Goal: Task Accomplishment & Management: Manage account settings

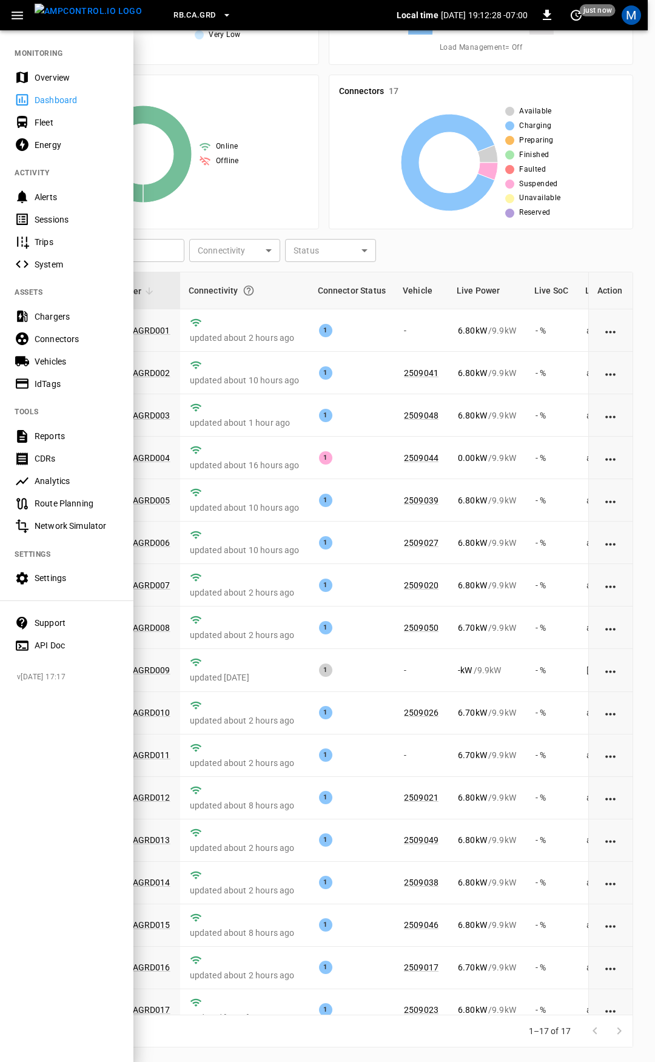
scroll to position [35, 0]
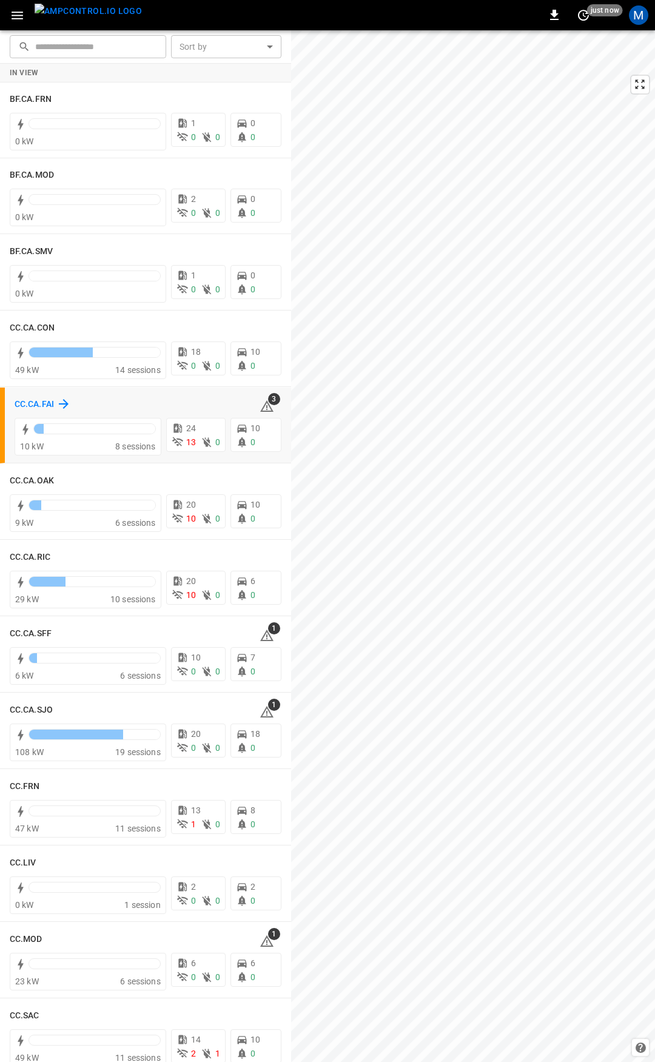
click at [27, 404] on h6 "CC.CA.FAI" at bounding box center [34, 404] width 39 height 13
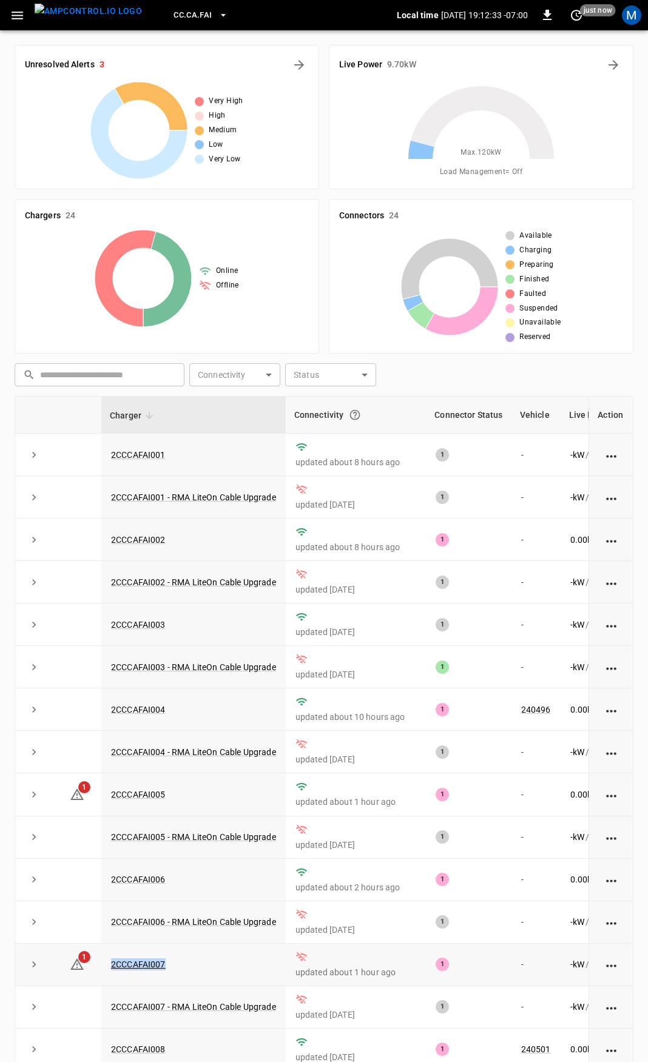
drag, startPoint x: 203, startPoint y: 974, endPoint x: 101, endPoint y: 976, distance: 101.9
click at [101, 976] on tr "1 2CCCAFAI007 updated about 1 hour ago 1 - - kW / 9.98 kW - % [DATE]" at bounding box center [421, 965] width 813 height 42
copy tr "2CCCAFAI007"
click at [80, 802] on icon at bounding box center [77, 794] width 15 height 15
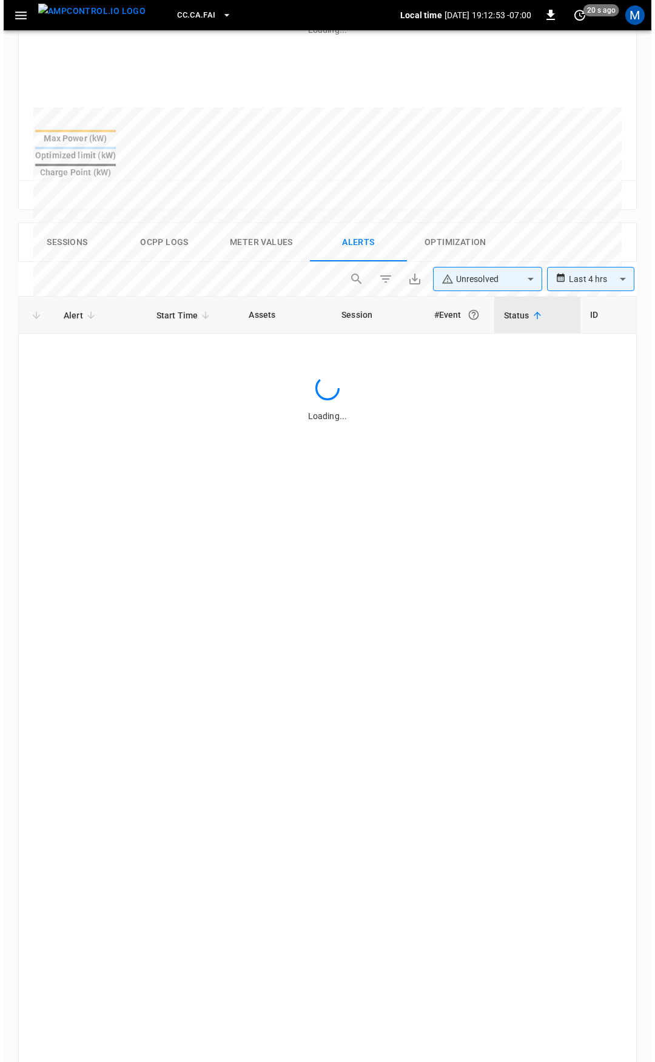
scroll to position [519, 0]
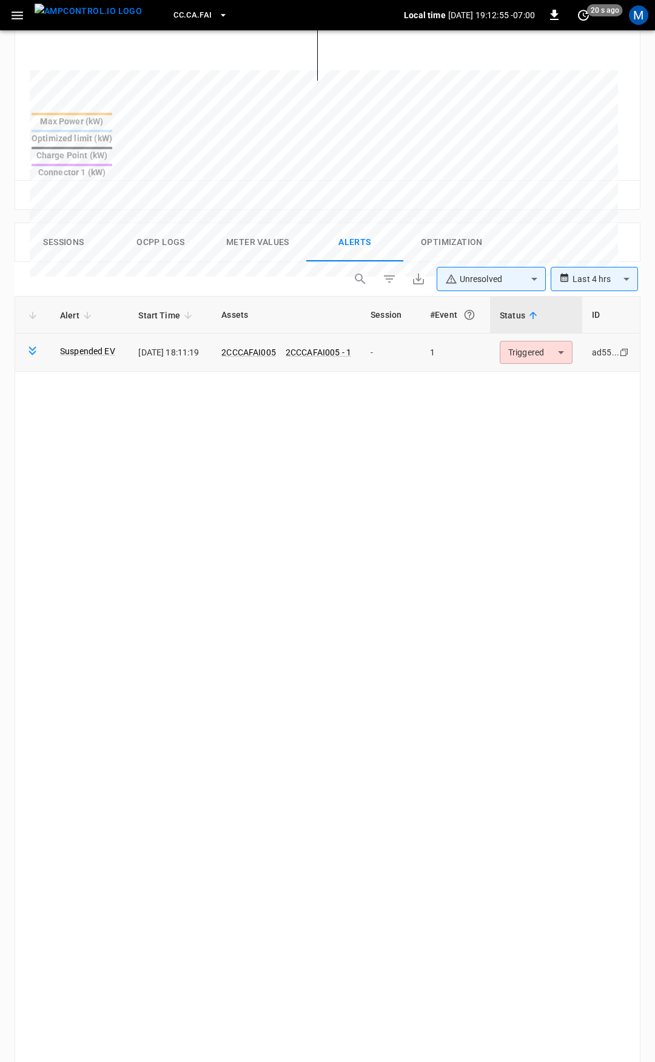
click at [540, 315] on body "**********" at bounding box center [327, 375] width 655 height 1788
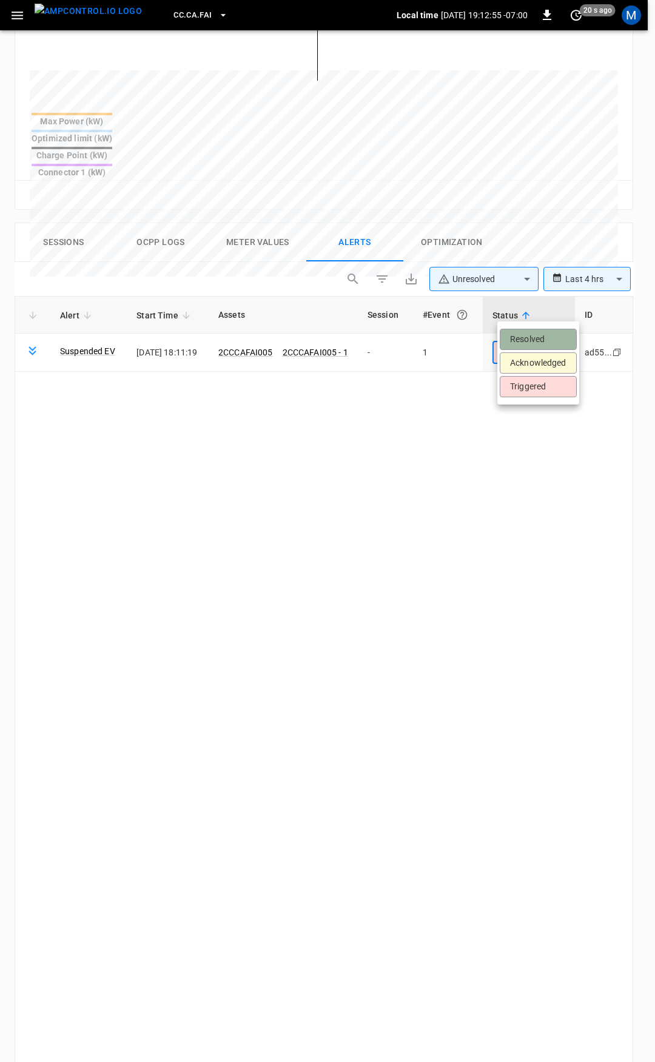
click at [541, 335] on li "Resolved" at bounding box center [538, 339] width 77 height 21
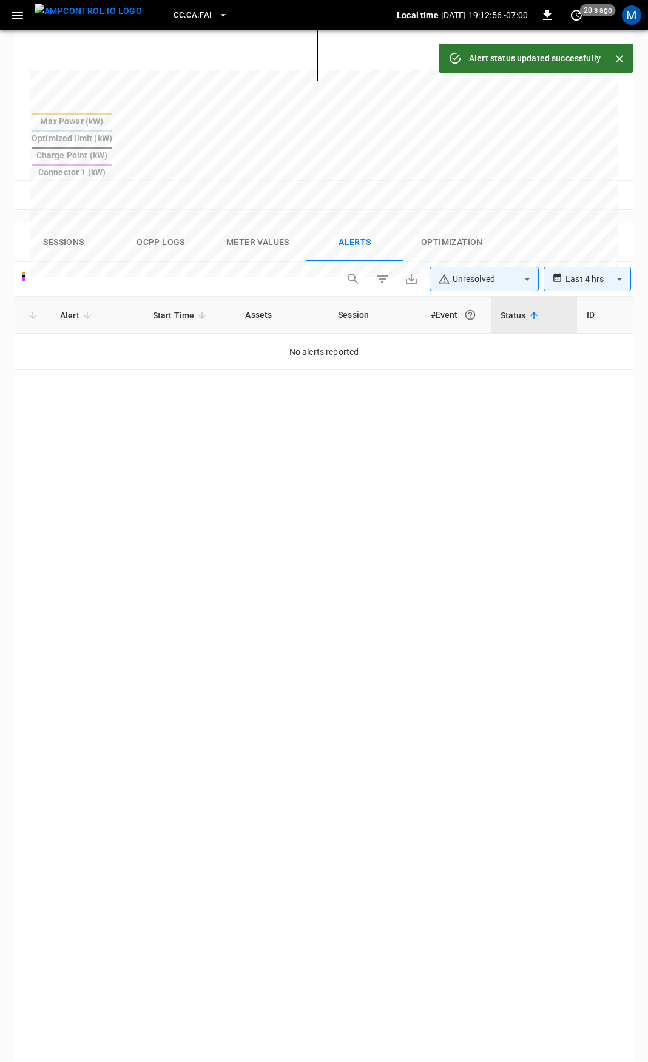
click at [13, 7] on button "button" at bounding box center [17, 15] width 25 height 22
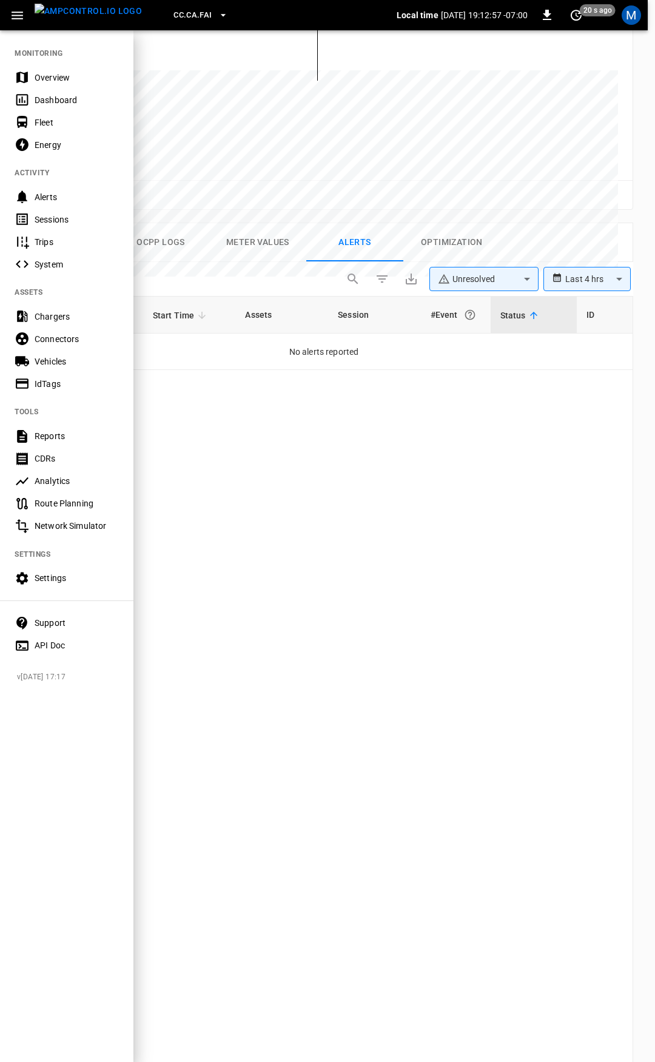
click at [49, 74] on div "Overview" at bounding box center [77, 78] width 84 height 12
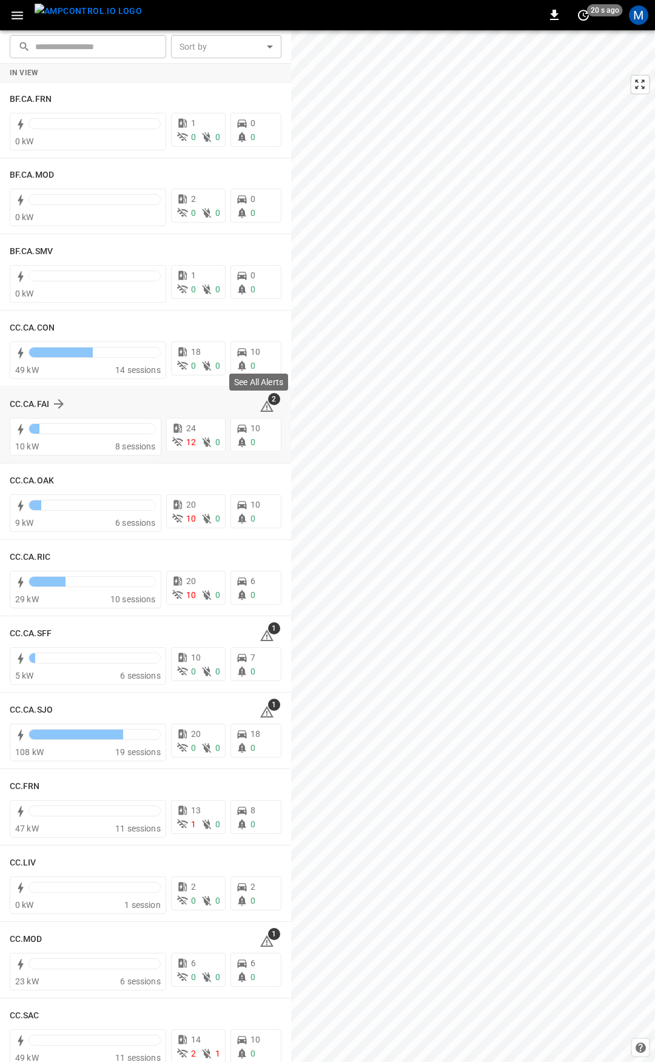
click at [264, 408] on icon at bounding box center [267, 406] width 15 height 15
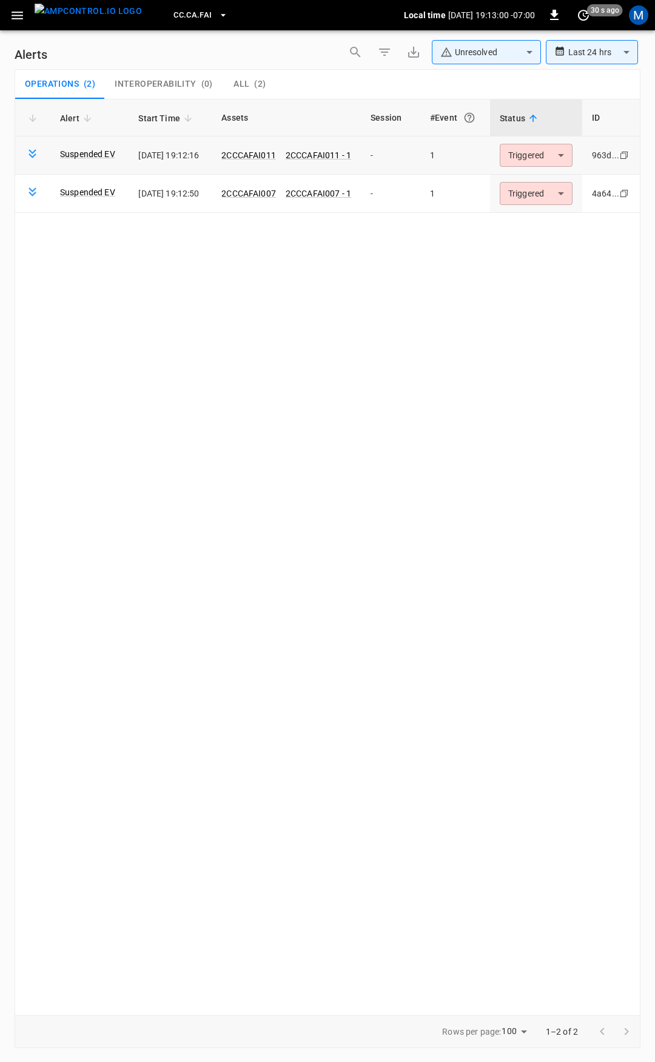
click at [553, 156] on body "**********" at bounding box center [327, 529] width 655 height 1058
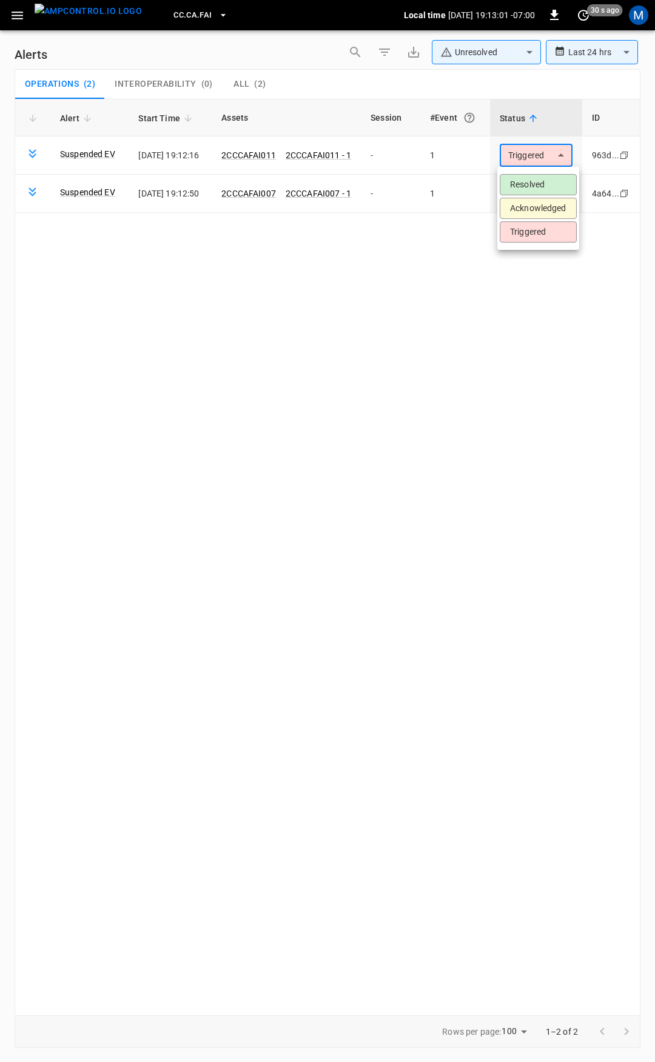
click at [540, 178] on li "Resolved" at bounding box center [538, 184] width 77 height 21
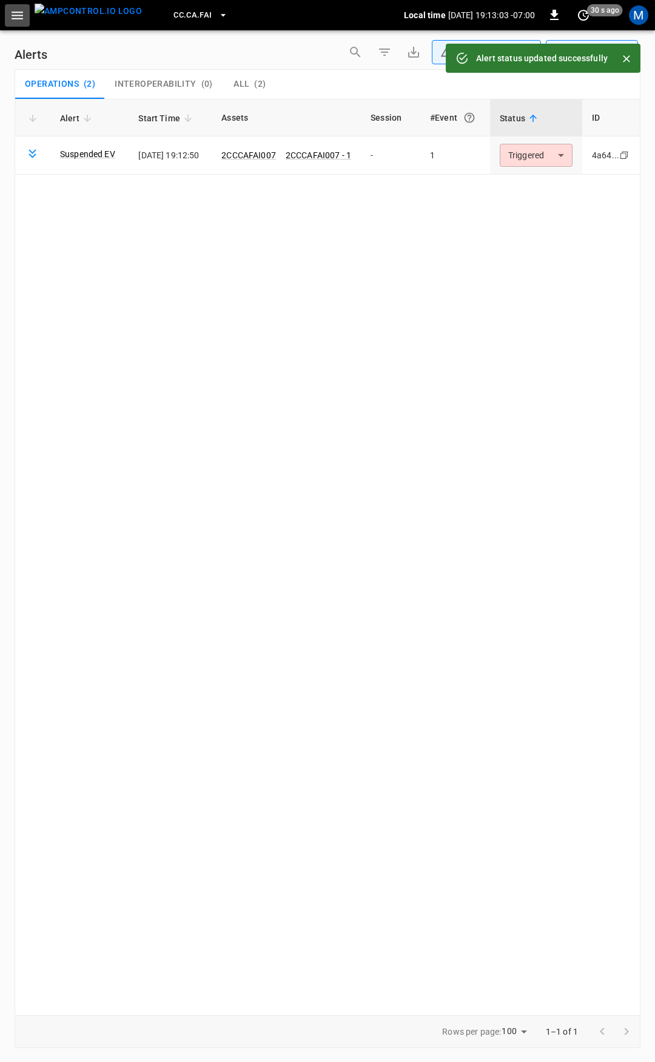
click at [7, 16] on button "button" at bounding box center [17, 15] width 25 height 22
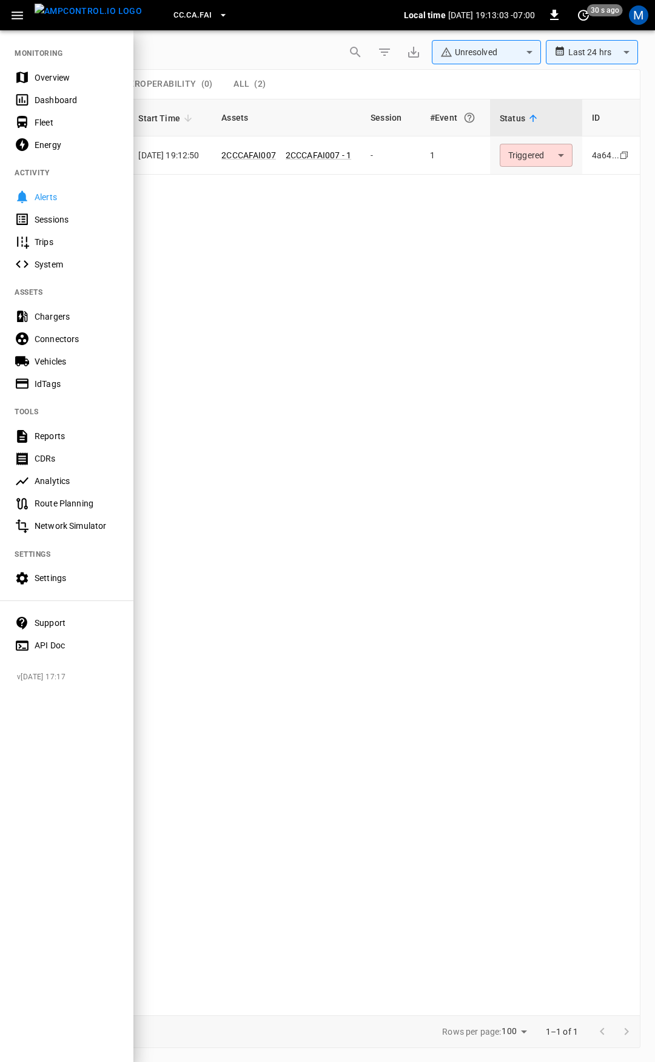
click at [43, 77] on div "Overview" at bounding box center [77, 78] width 84 height 12
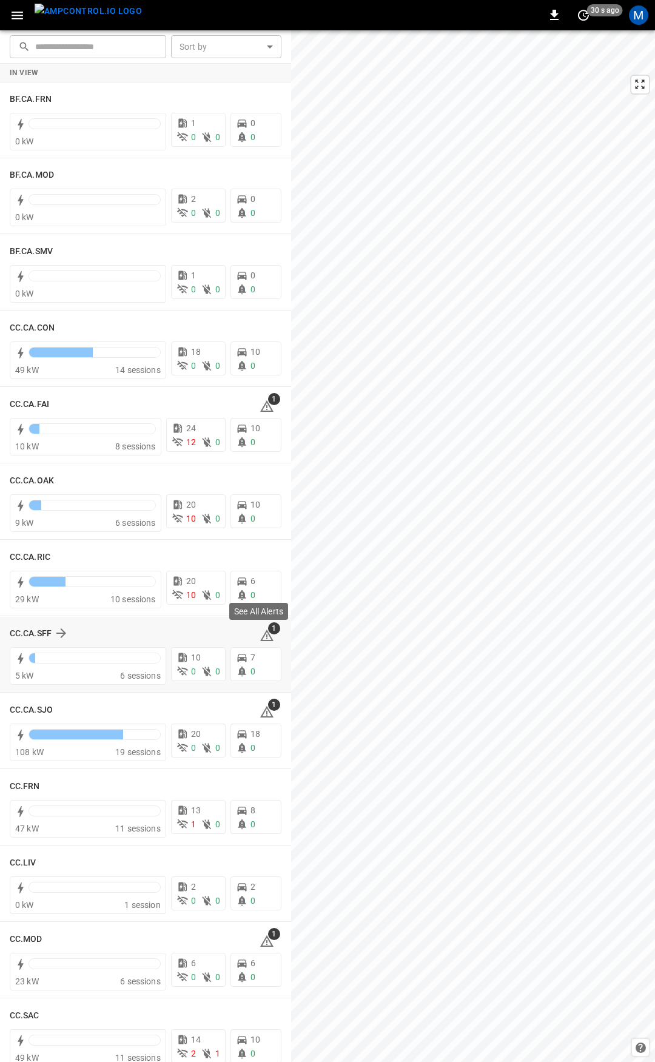
click at [268, 632] on span "1" at bounding box center [274, 628] width 12 height 12
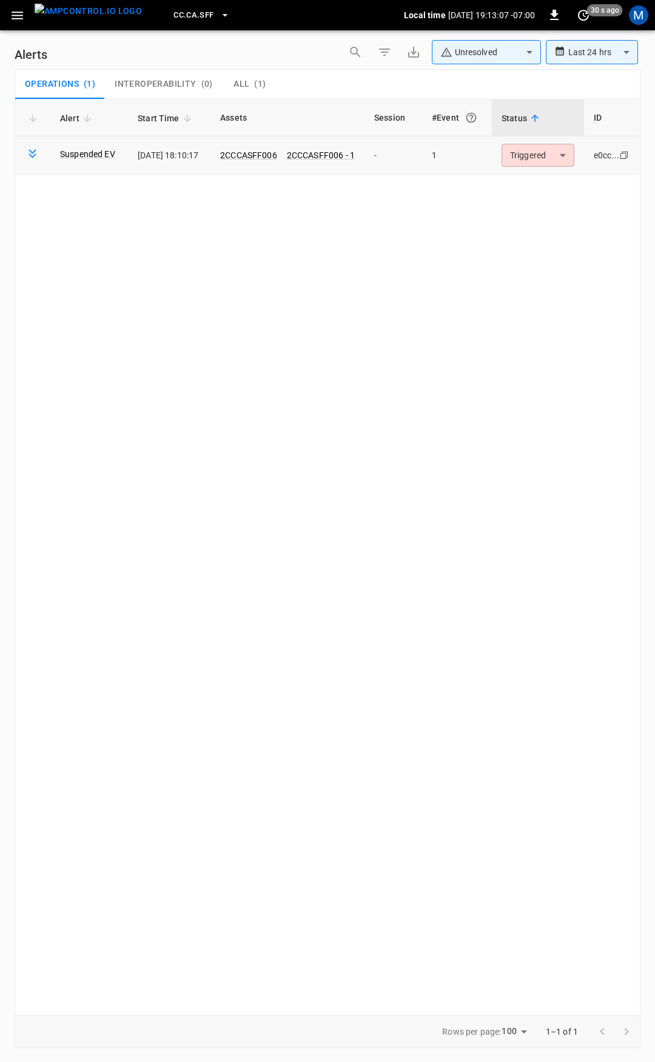
click at [538, 155] on body "**********" at bounding box center [327, 529] width 655 height 1058
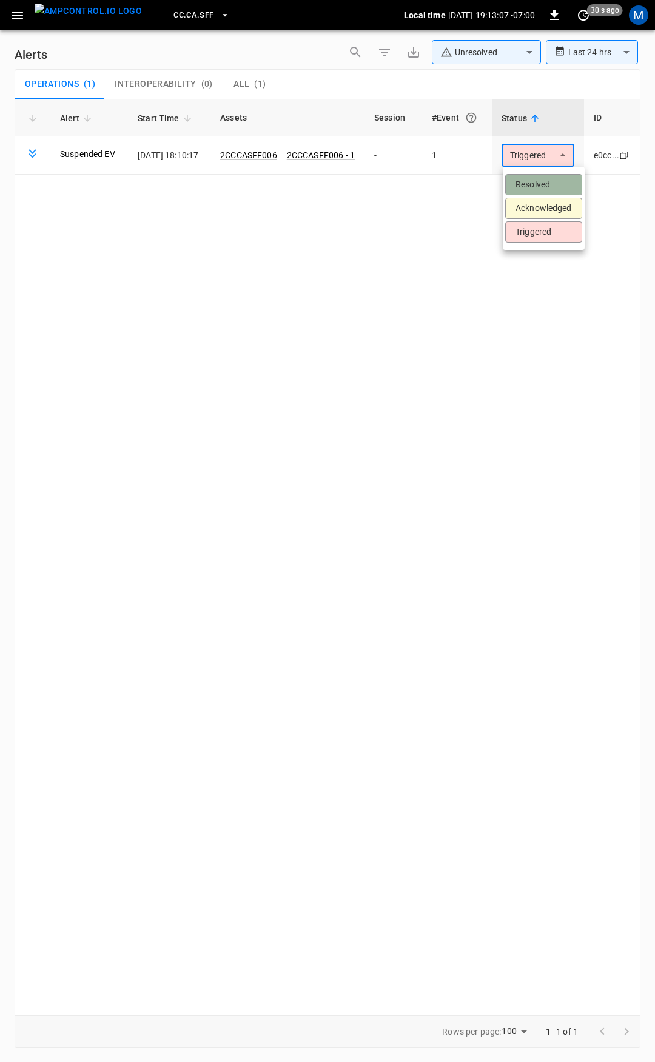
drag, startPoint x: 547, startPoint y: 178, endPoint x: 355, endPoint y: 179, distance: 191.6
click at [547, 180] on li "Resolved" at bounding box center [543, 184] width 77 height 21
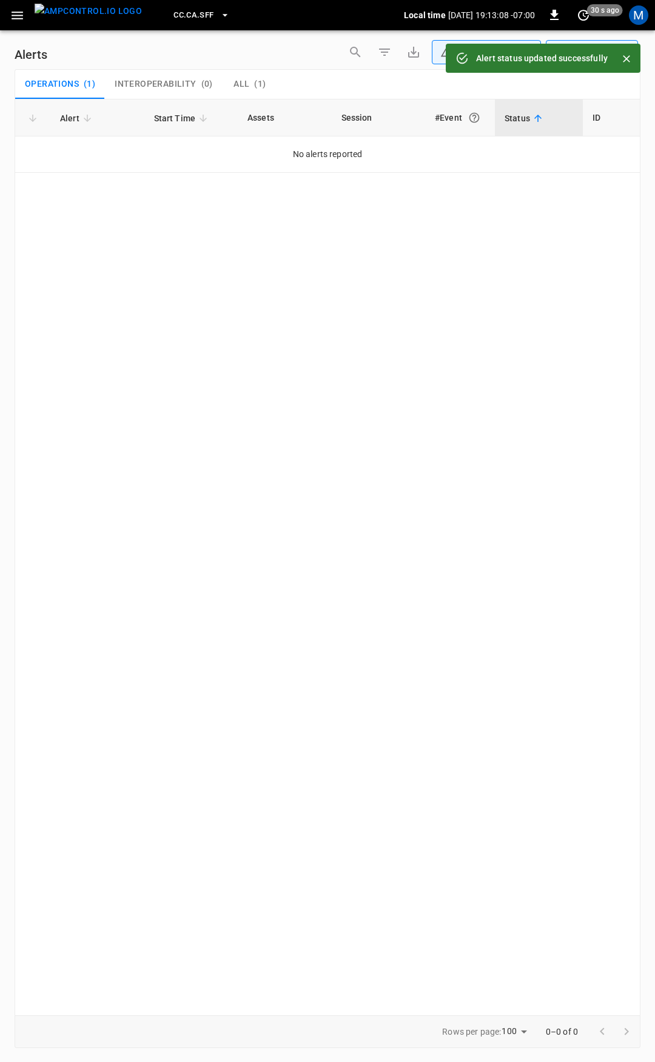
click at [17, 16] on icon "button" at bounding box center [17, 15] width 15 height 15
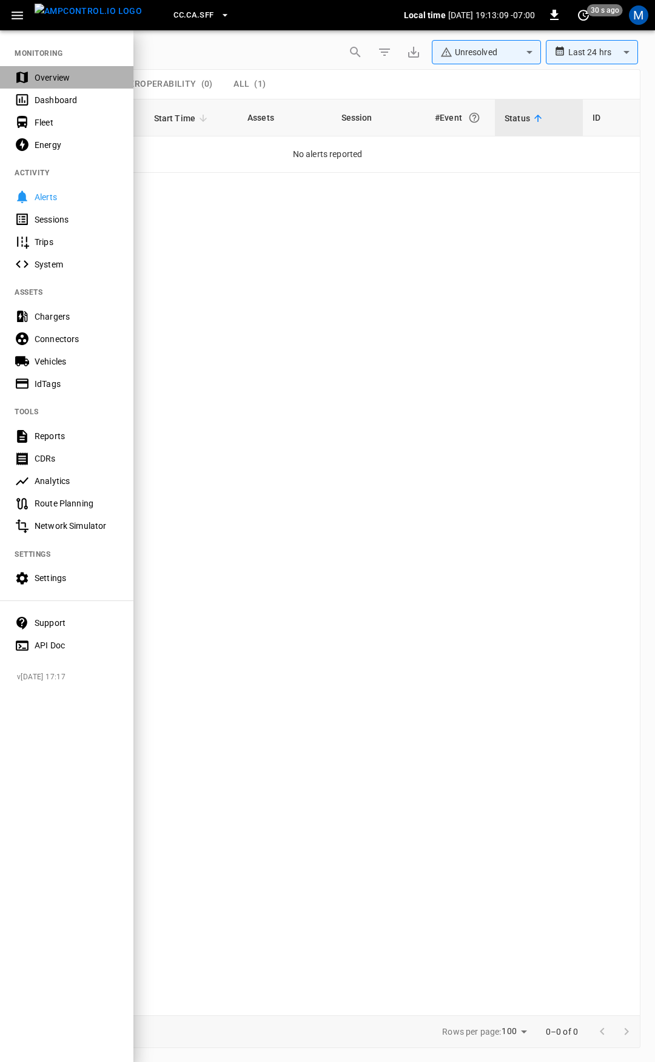
drag, startPoint x: 67, startPoint y: 80, endPoint x: 98, endPoint y: 153, distance: 79.9
click at [67, 79] on div "Overview" at bounding box center [77, 78] width 84 height 12
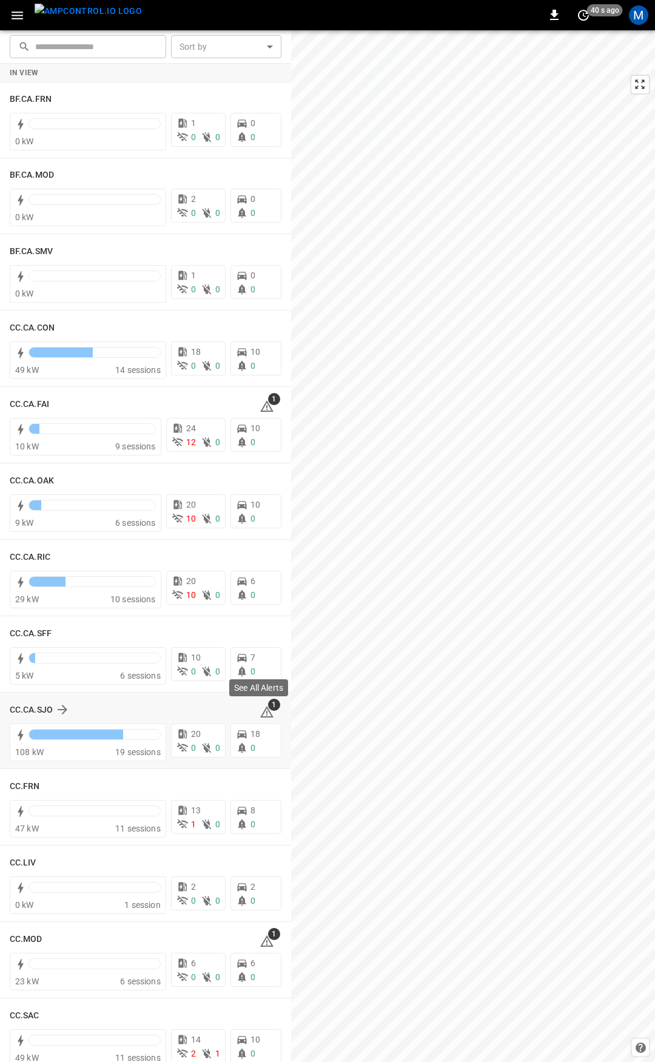
click at [261, 711] on icon at bounding box center [267, 712] width 15 height 15
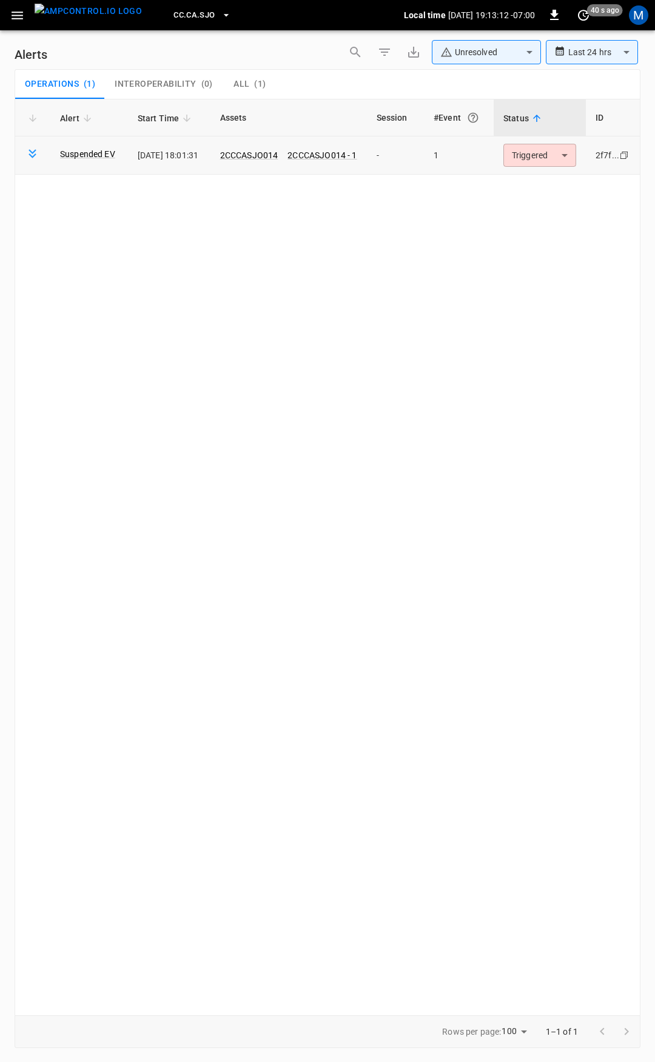
click at [551, 162] on body "**********" at bounding box center [327, 529] width 655 height 1058
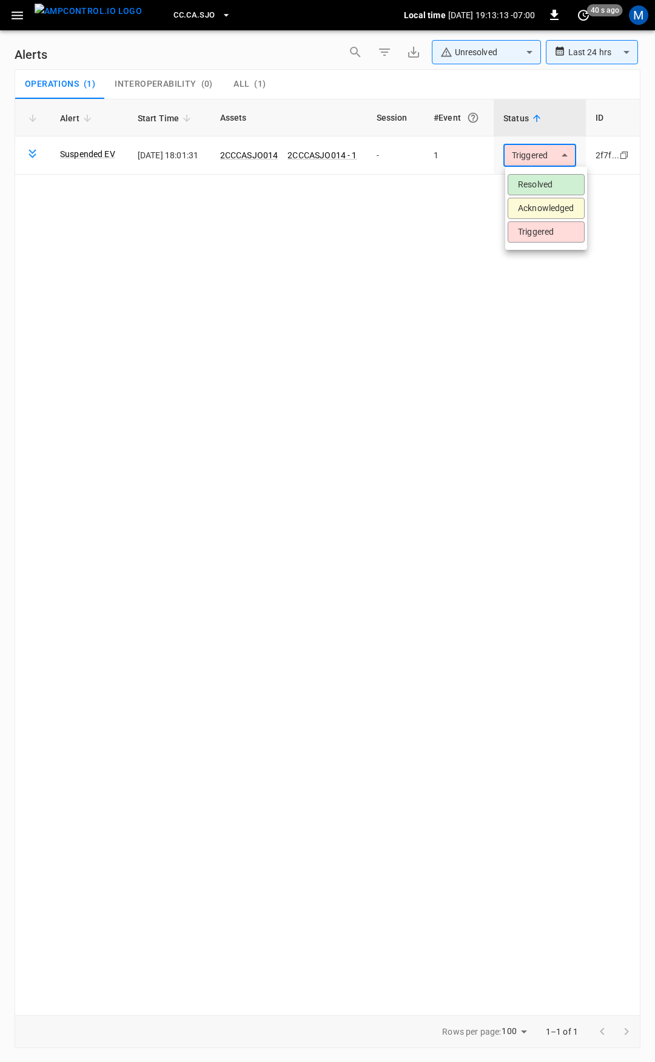
click at [553, 189] on li "Resolved" at bounding box center [546, 184] width 77 height 21
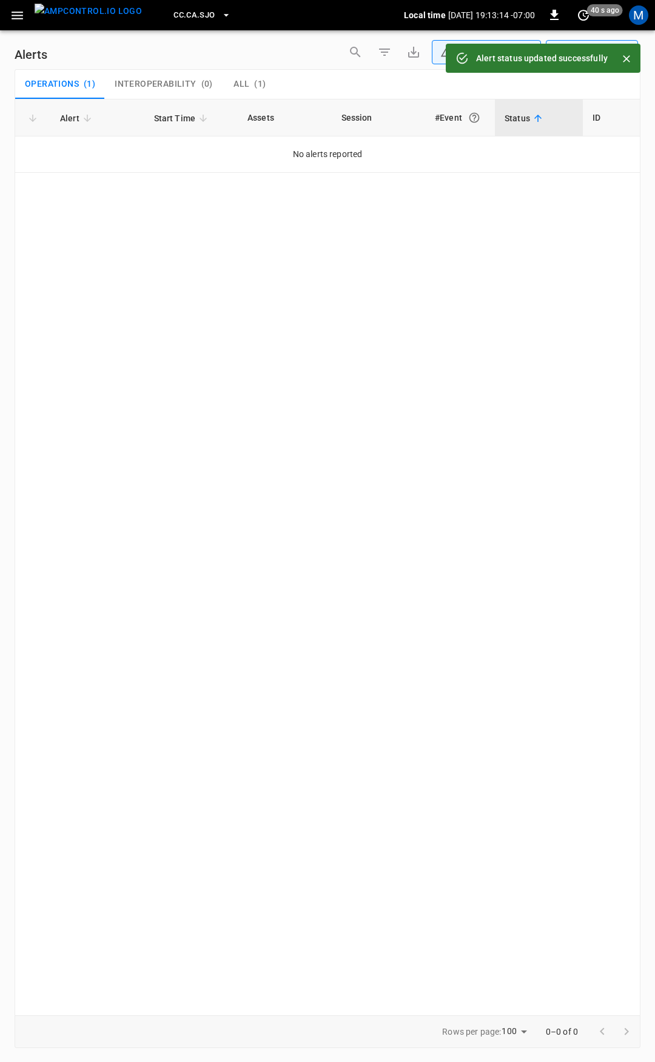
click at [12, 19] on icon "button" at bounding box center [18, 16] width 12 height 8
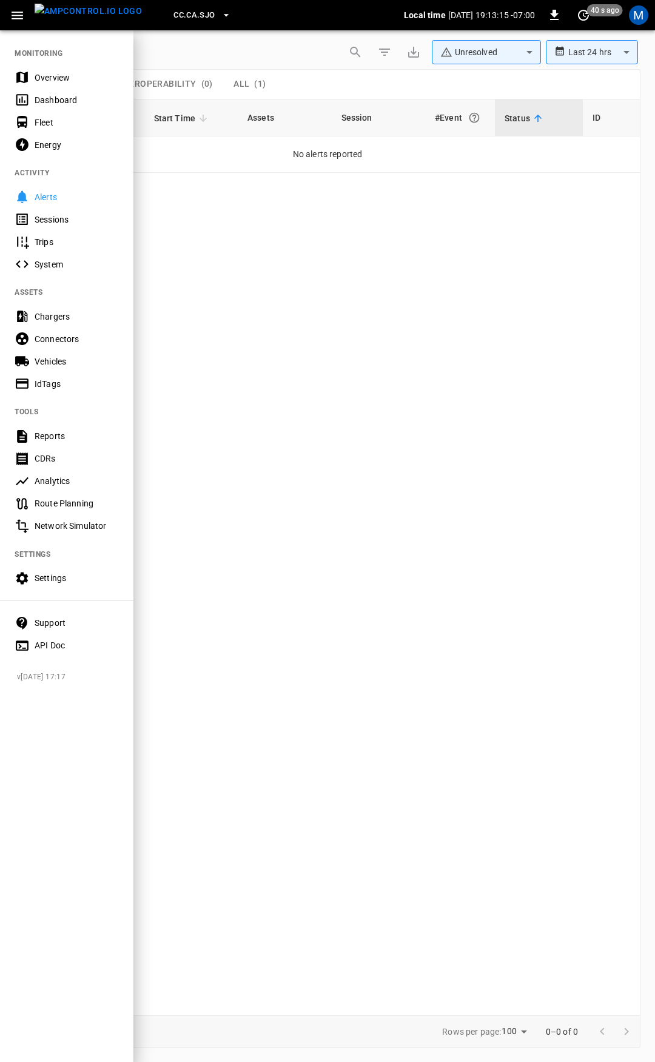
click at [55, 78] on div "Overview" at bounding box center [77, 78] width 84 height 12
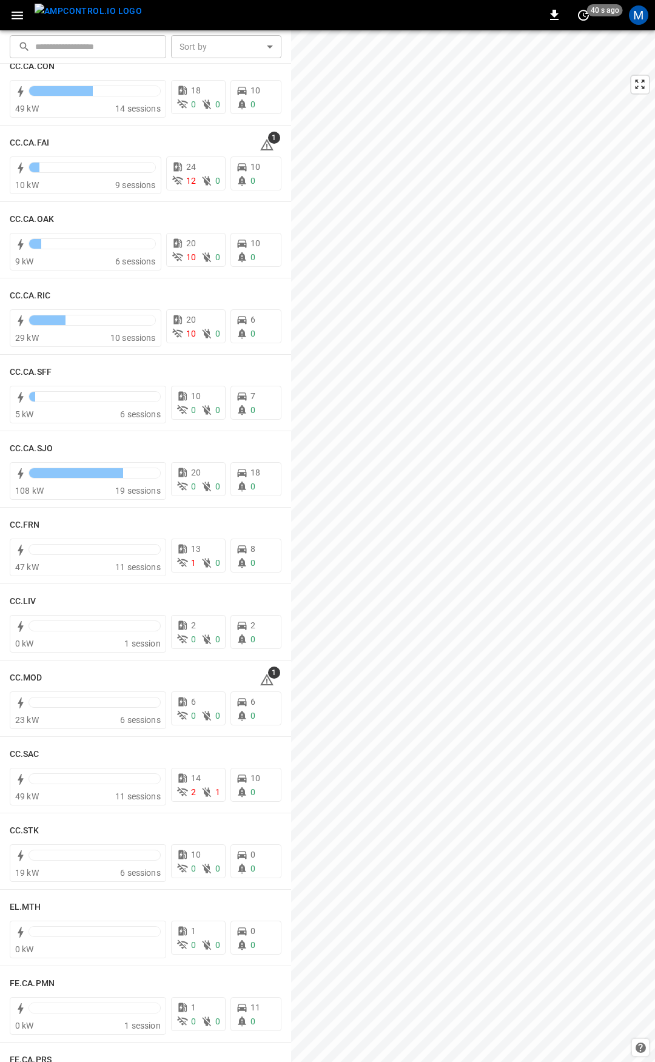
scroll to position [491, 0]
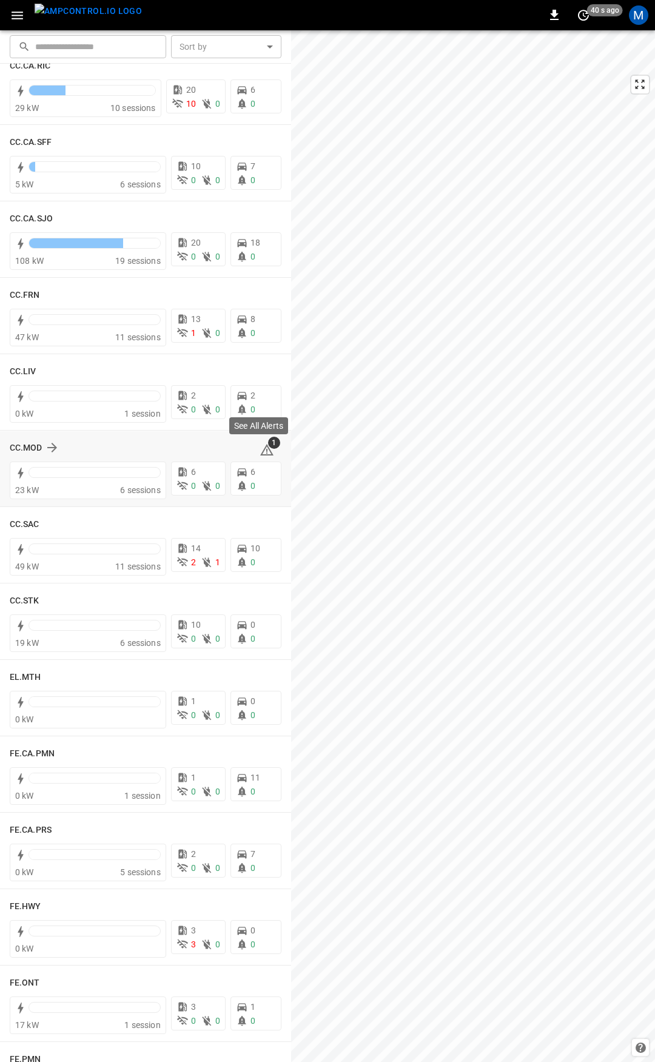
click at [263, 449] on icon at bounding box center [267, 450] width 15 height 15
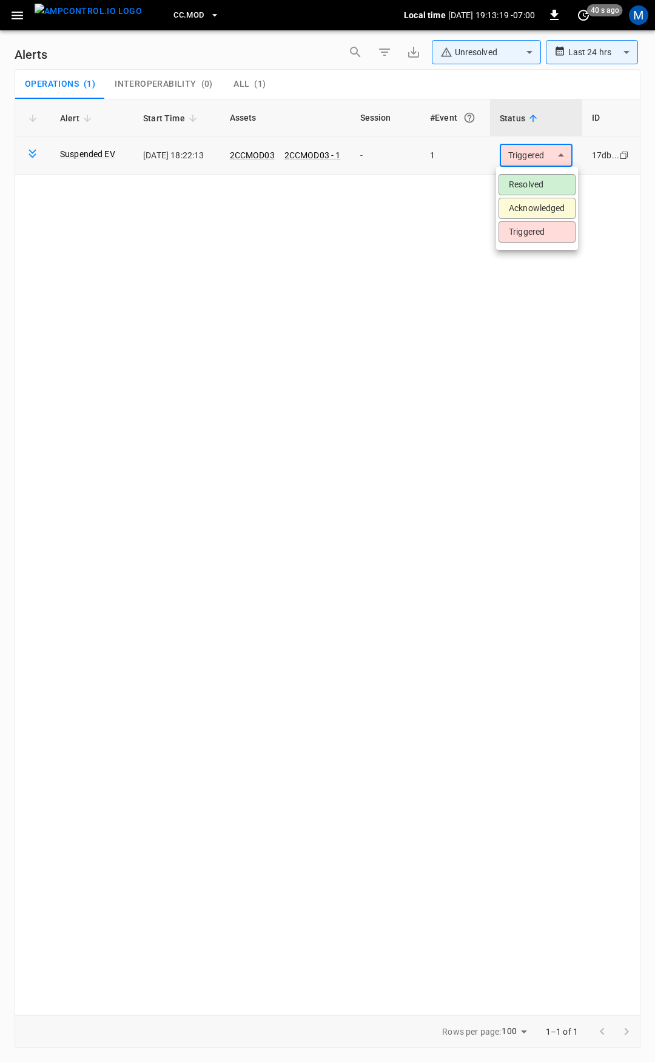
click at [522, 156] on body "**********" at bounding box center [327, 529] width 655 height 1058
click at [531, 183] on li "Resolved" at bounding box center [536, 184] width 77 height 21
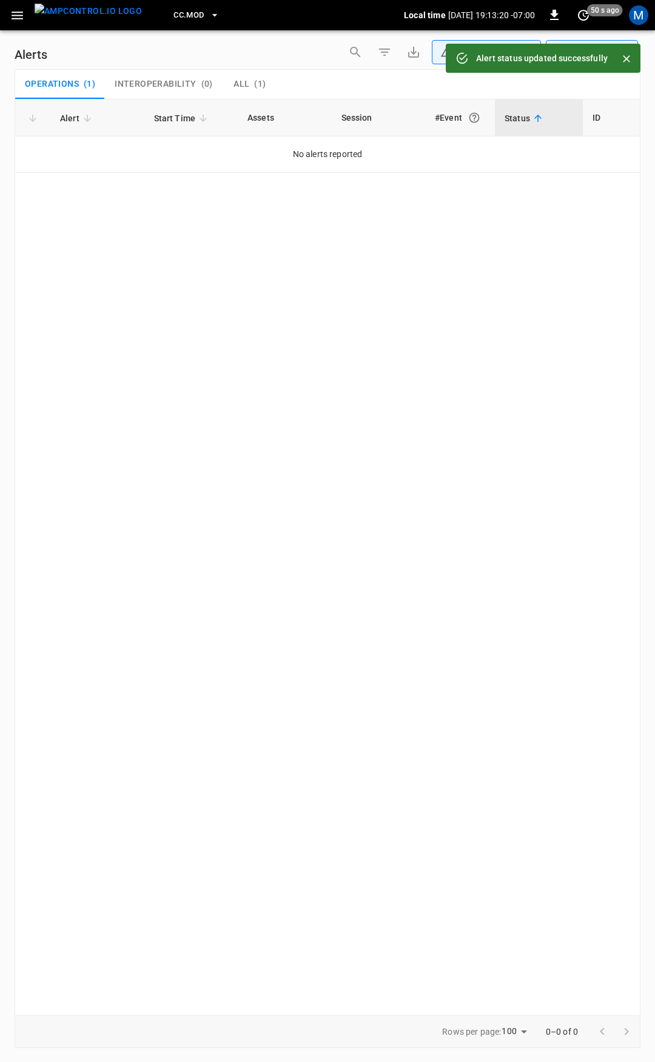
click at [4, 12] on div "CC.MOD Local time [DATE] 19:13:20 -07:00 0 50 s ago M" at bounding box center [327, 15] width 655 height 30
click at [17, 26] on button "button" at bounding box center [17, 15] width 25 height 22
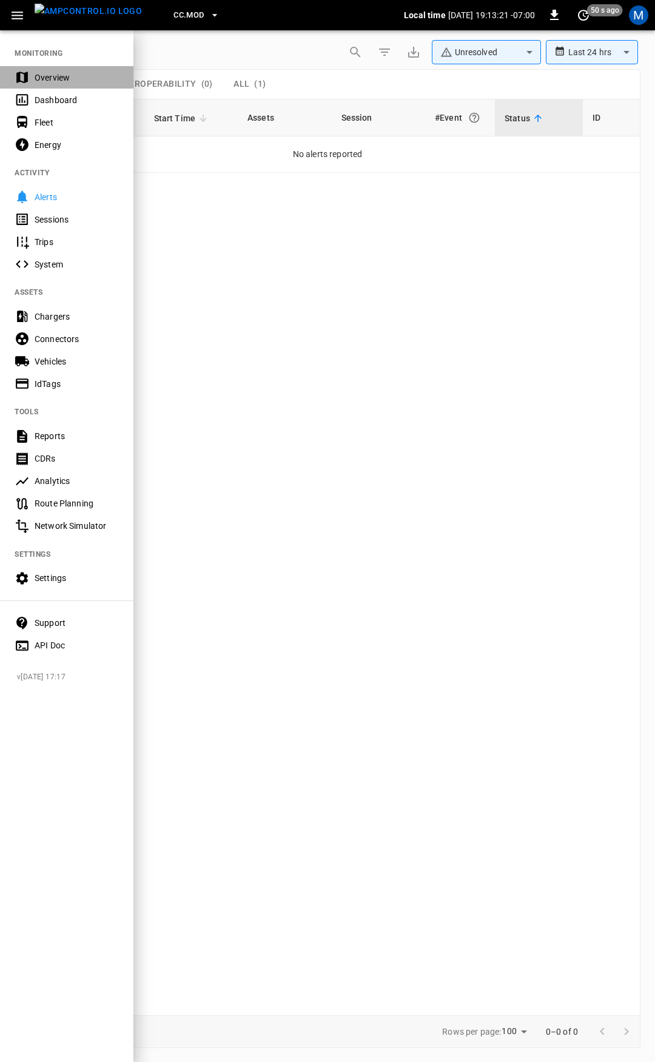
click at [44, 73] on div "Overview" at bounding box center [77, 78] width 84 height 12
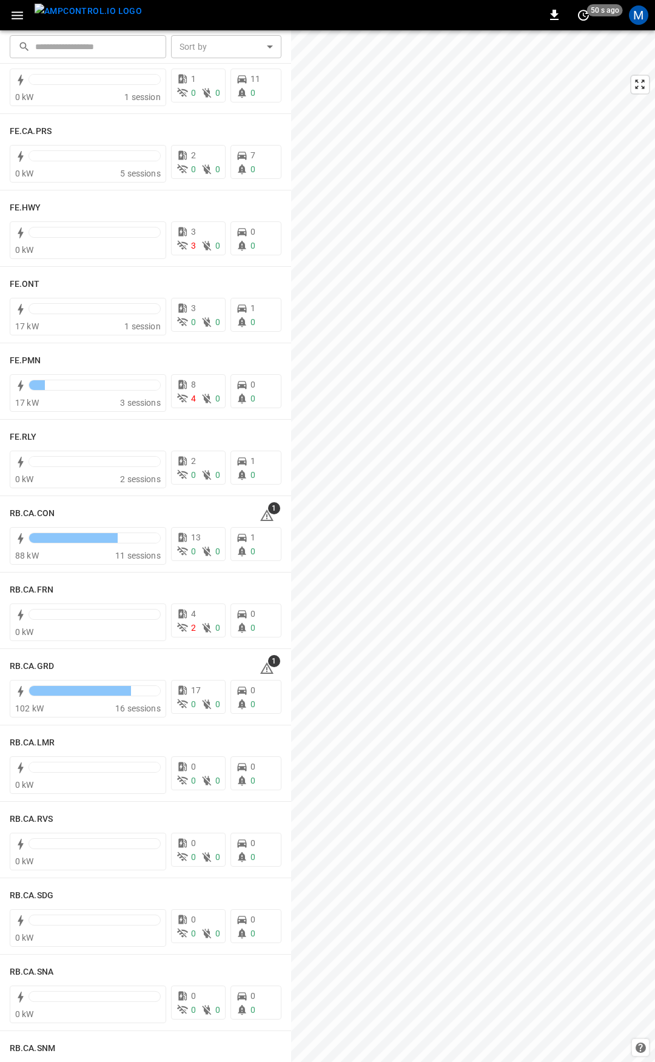
scroll to position [1254, 0]
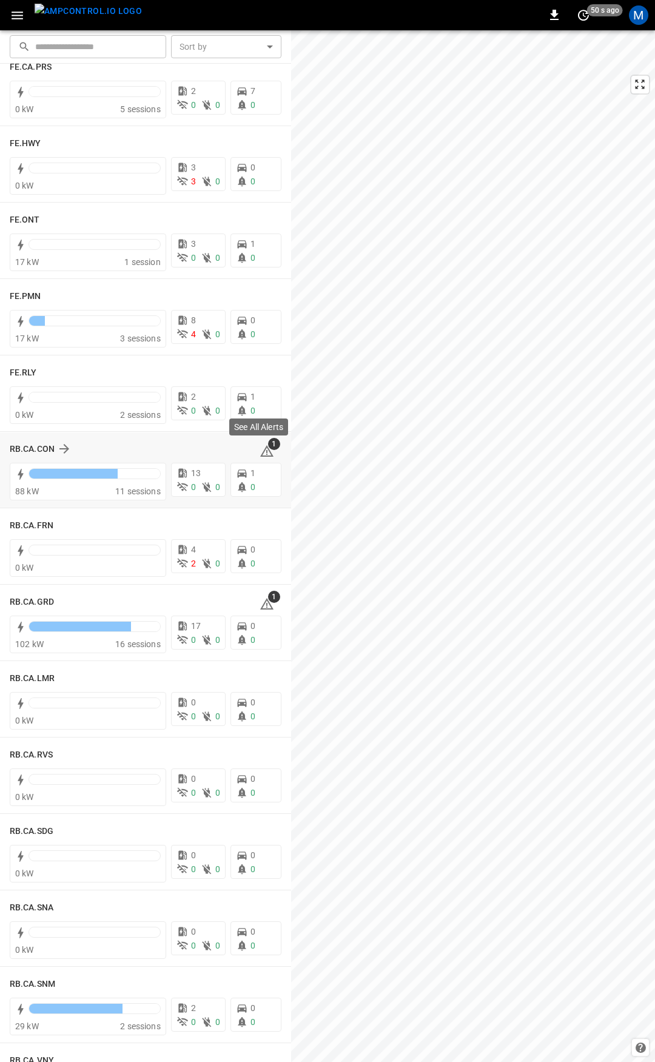
click at [260, 452] on icon at bounding box center [267, 451] width 15 height 15
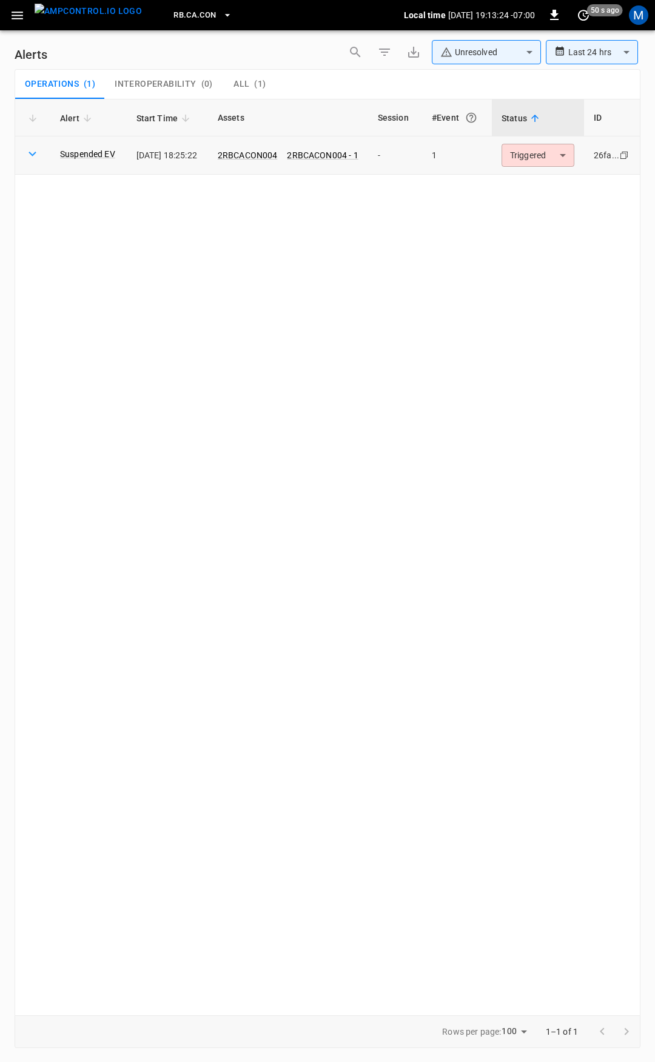
click at [549, 156] on body "**********" at bounding box center [327, 529] width 655 height 1058
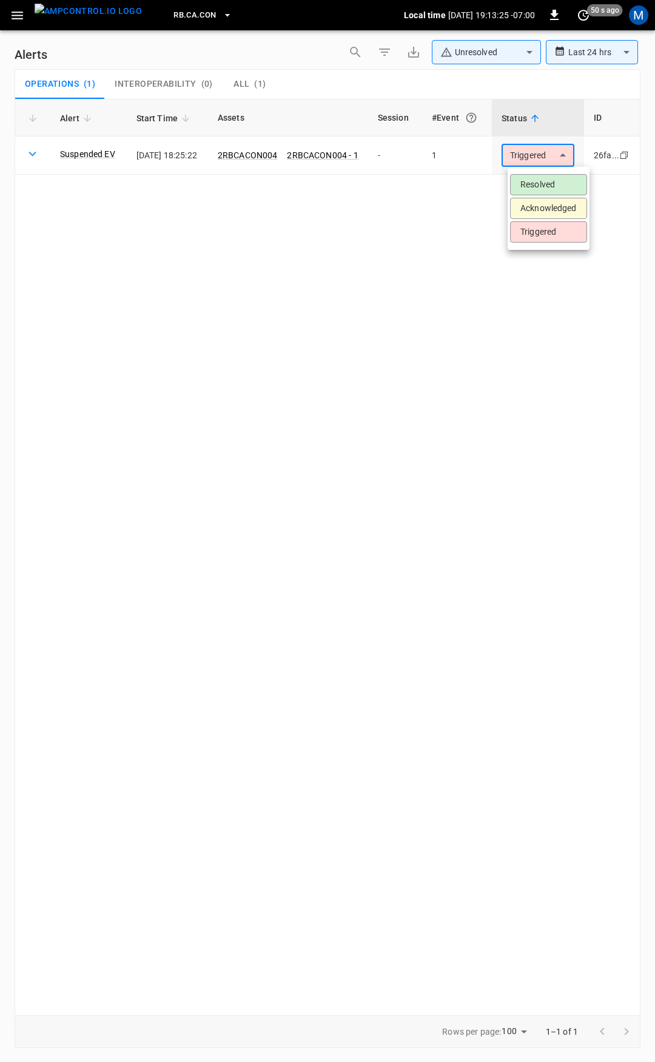
click at [546, 183] on li "Resolved" at bounding box center [548, 184] width 77 height 21
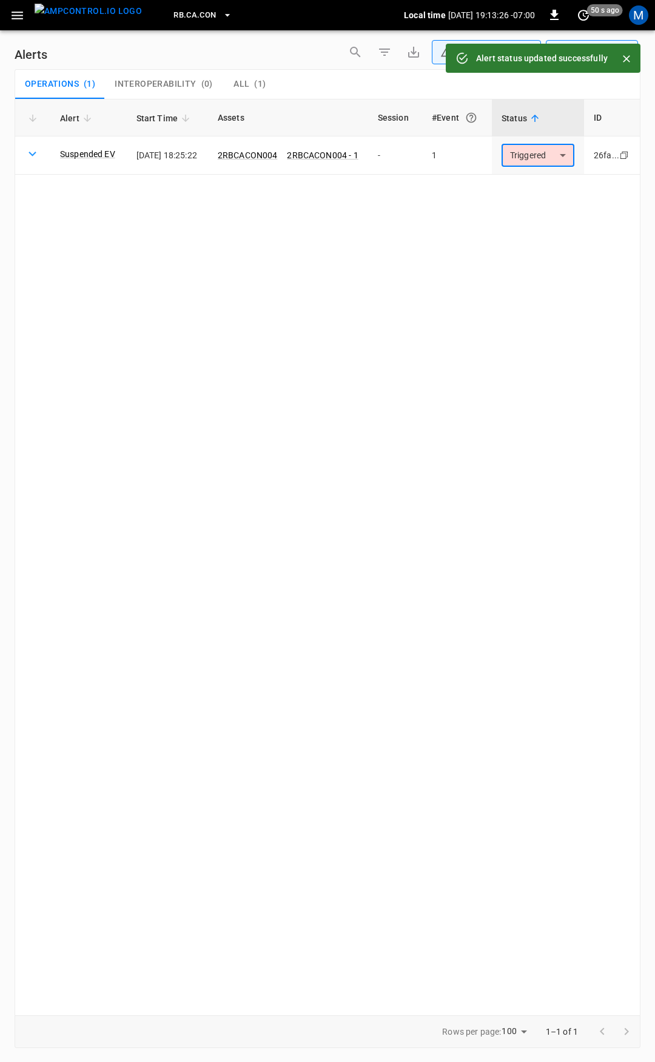
click at [13, 18] on icon "button" at bounding box center [17, 15] width 15 height 15
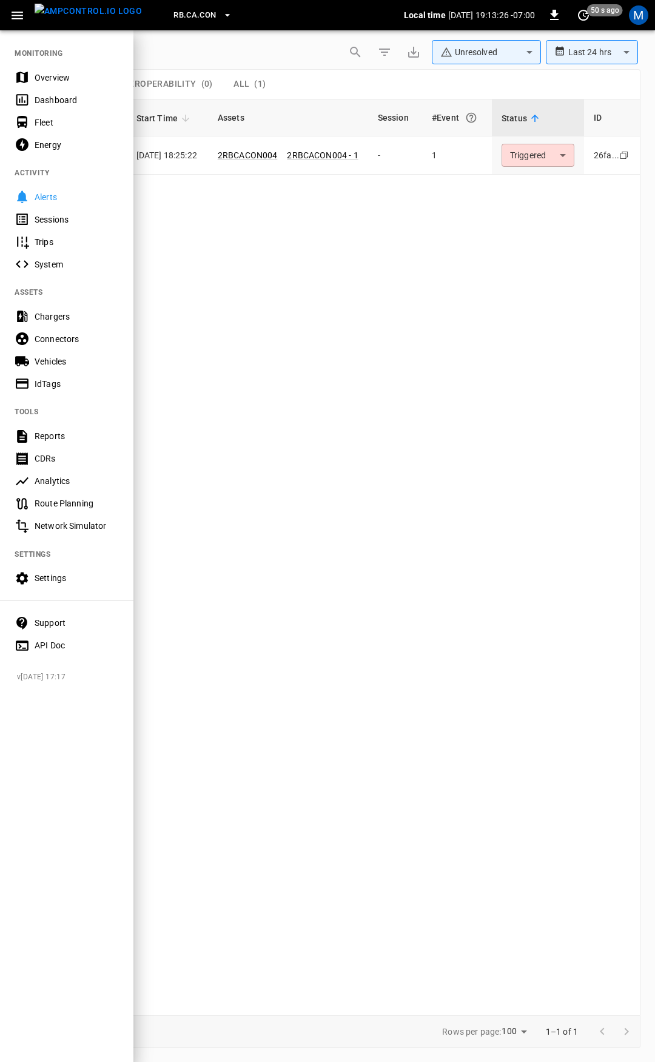
click at [47, 75] on div "Overview" at bounding box center [77, 78] width 84 height 12
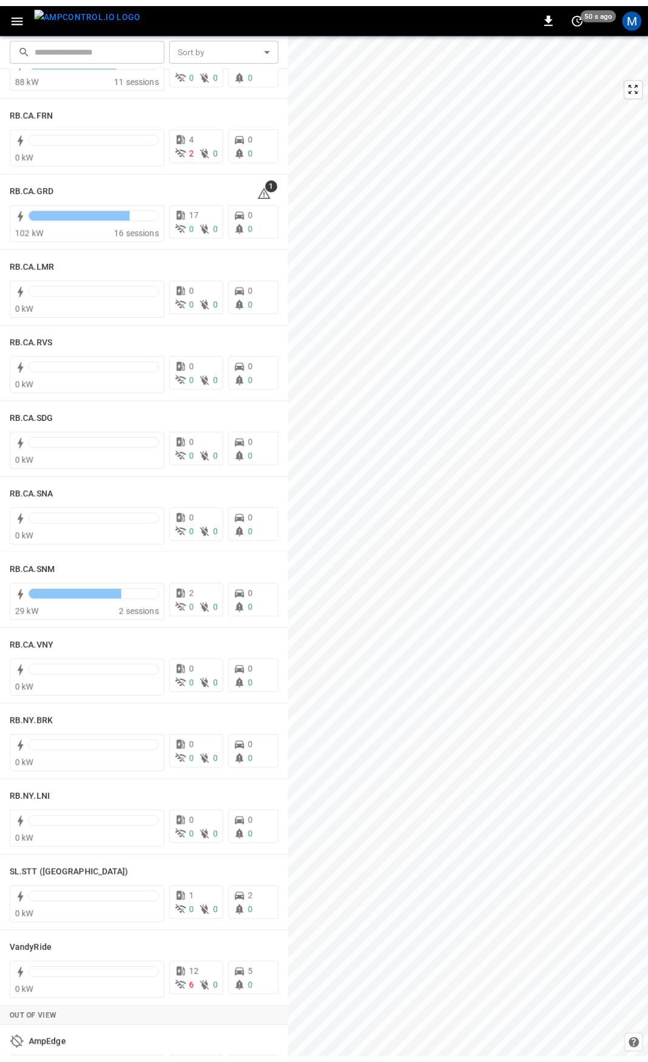
scroll to position [1733, 0]
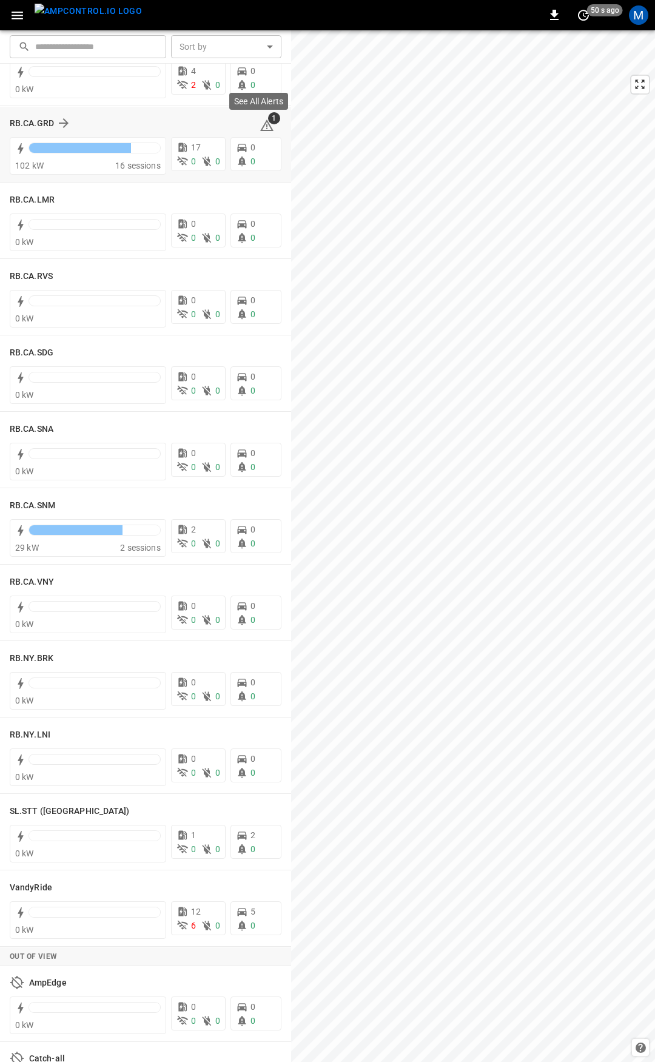
click at [263, 125] on icon at bounding box center [267, 125] width 15 height 15
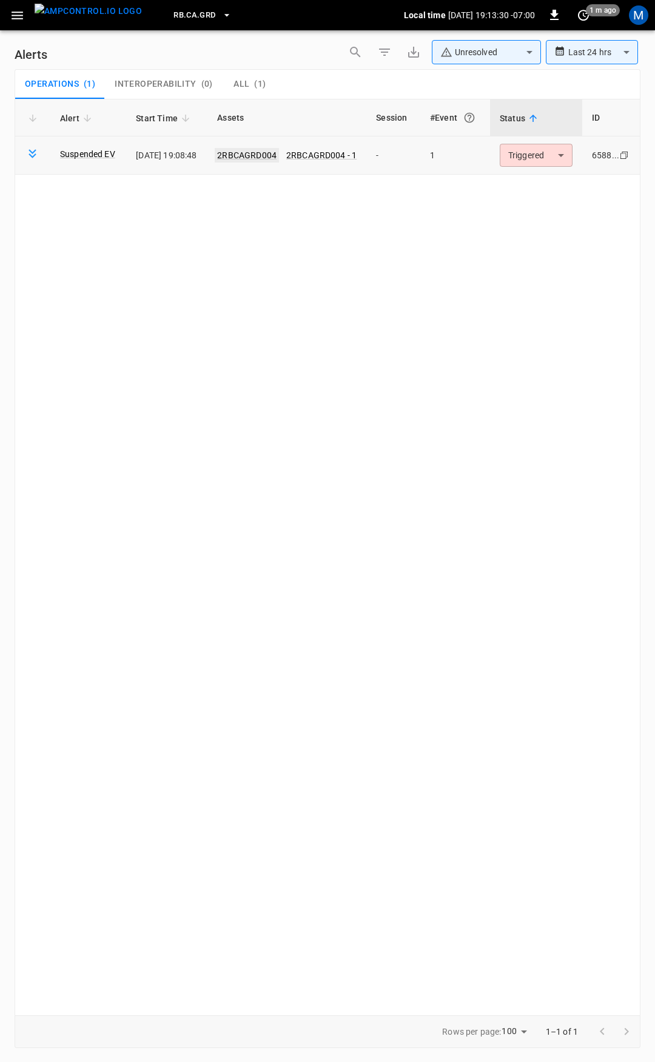
click at [255, 152] on link "2RBCAGRD004" at bounding box center [247, 155] width 64 height 15
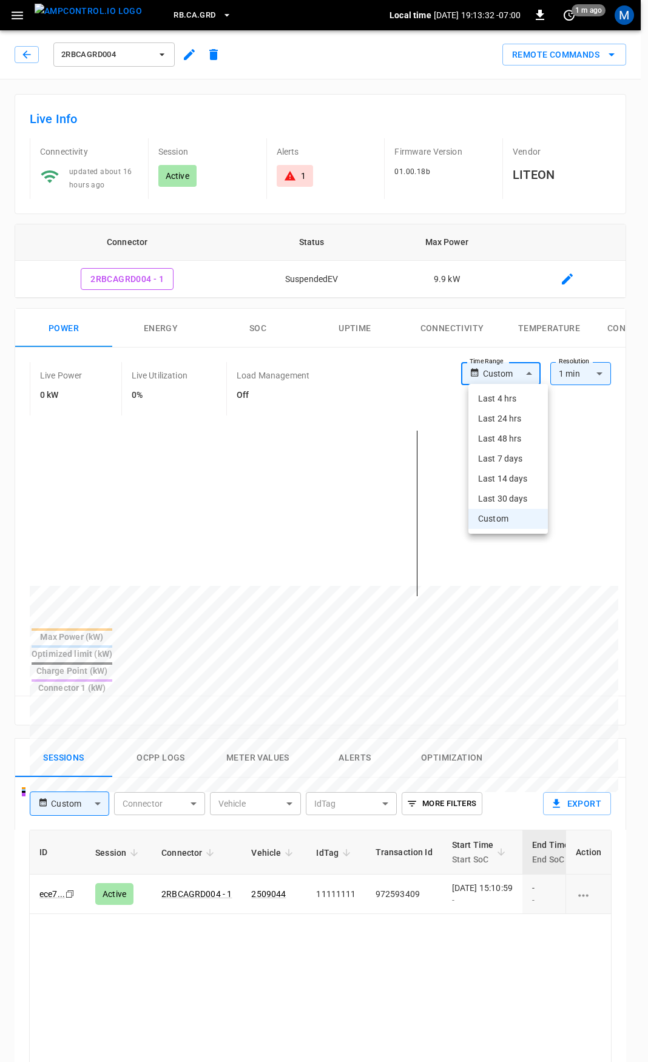
drag, startPoint x: 513, startPoint y: 376, endPoint x: 514, endPoint y: 407, distance: 31.0
click at [513, 378] on body "RB.CA.GRD Local time [DATE] 19:13:32 -07:00 0 1 m ago M 2RBCAGRD004 Remote Comm…" at bounding box center [324, 810] width 648 height 1620
click at [515, 401] on li "Last 4 hrs" at bounding box center [507, 399] width 79 height 20
type input "**********"
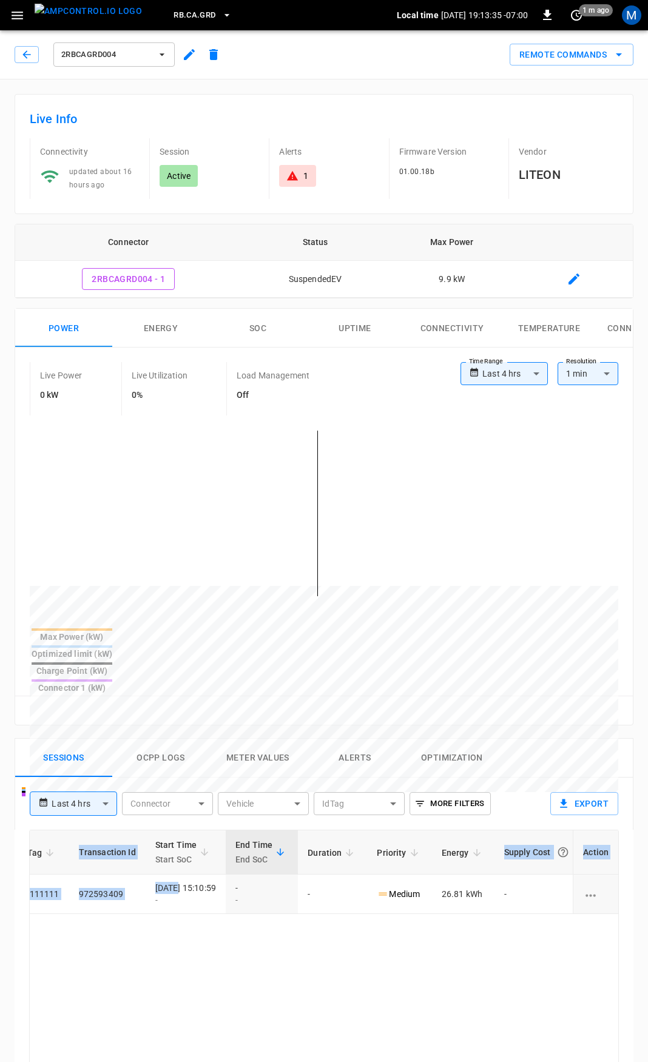
scroll to position [0, 318]
drag, startPoint x: 472, startPoint y: 851, endPoint x: 509, endPoint y: 918, distance: 76.8
click at [641, 893] on div "**********" at bounding box center [324, 849] width 648 height 1541
click at [366, 874] on td "Medium" at bounding box center [388, 893] width 64 height 39
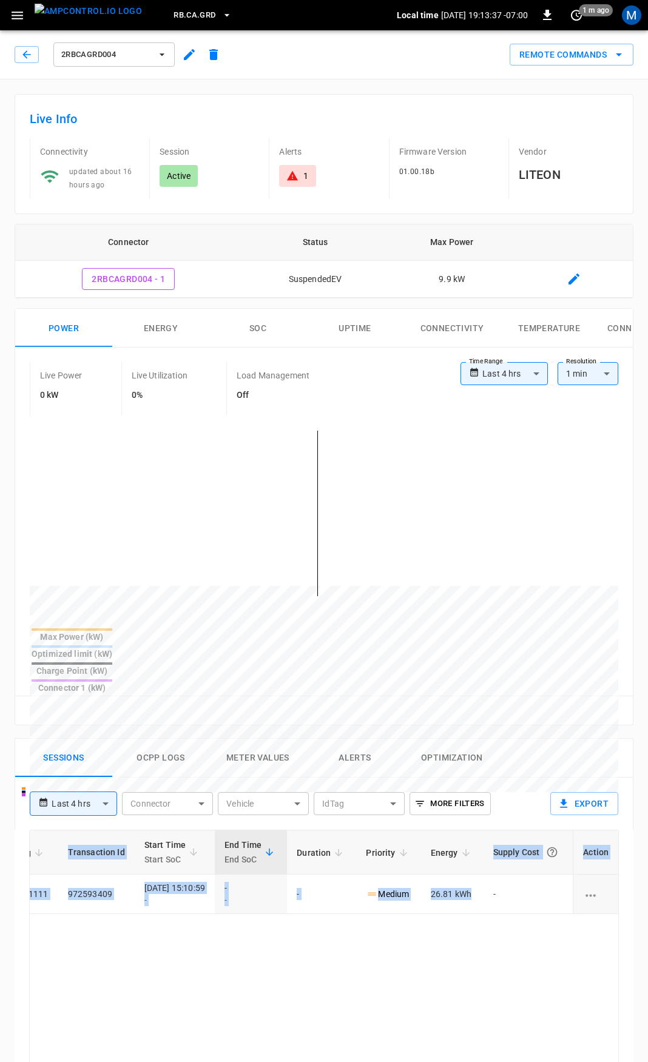
scroll to position [0, 0]
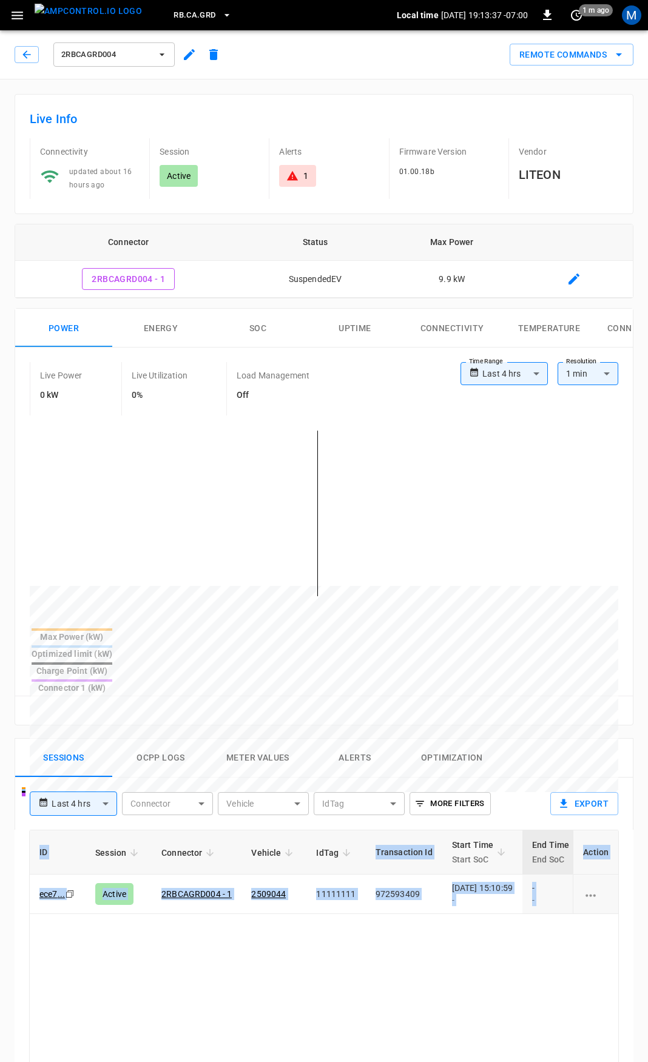
drag, startPoint x: 471, startPoint y: 850, endPoint x: -254, endPoint y: 807, distance: 725.9
click at [0, 807] on html "**********" at bounding box center [324, 810] width 648 height 1620
drag, startPoint x: 195, startPoint y: 891, endPoint x: 229, endPoint y: 873, distance: 39.1
click at [258, 887] on link "2509044" at bounding box center [268, 894] width 39 height 15
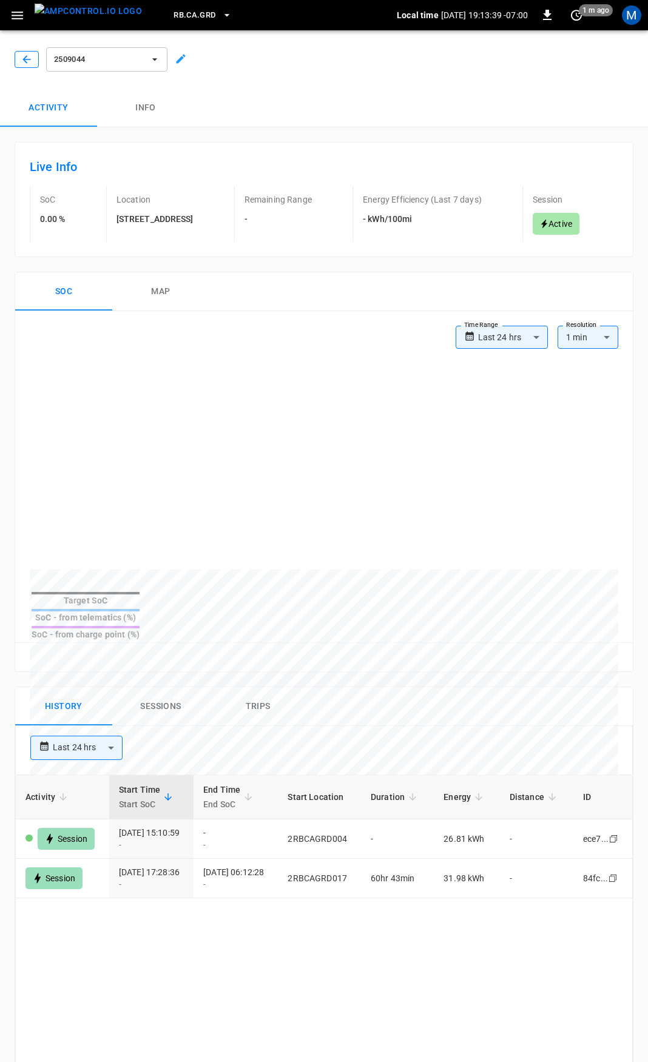
click at [30, 67] on div "2509044" at bounding box center [321, 56] width 653 height 63
click at [28, 62] on icon "button" at bounding box center [27, 59] width 12 height 12
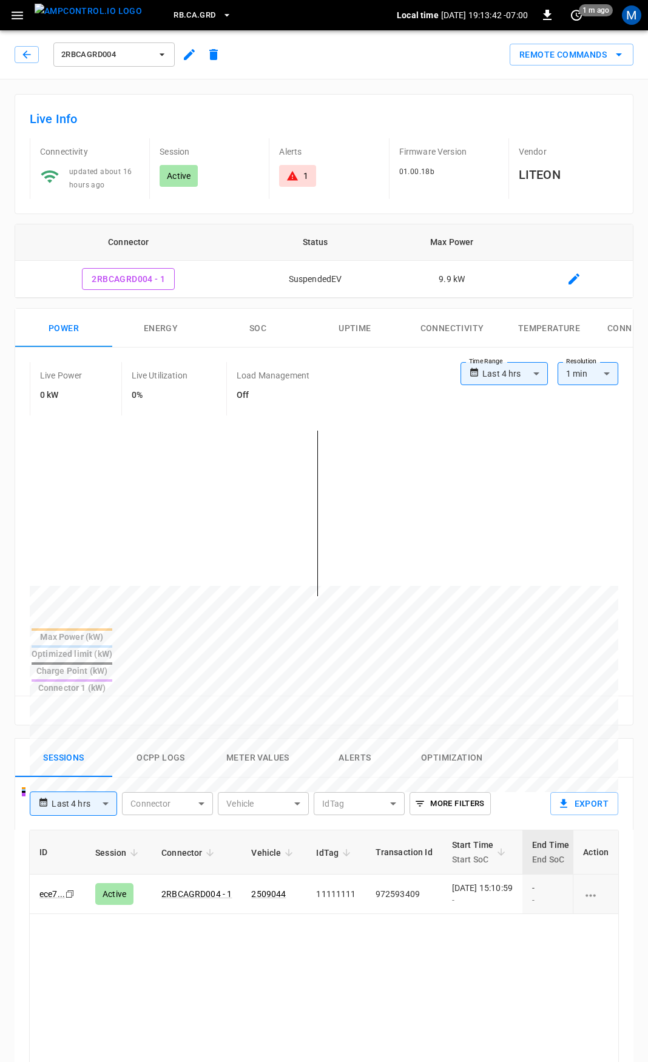
click at [296, 171] on icon at bounding box center [292, 176] width 12 height 12
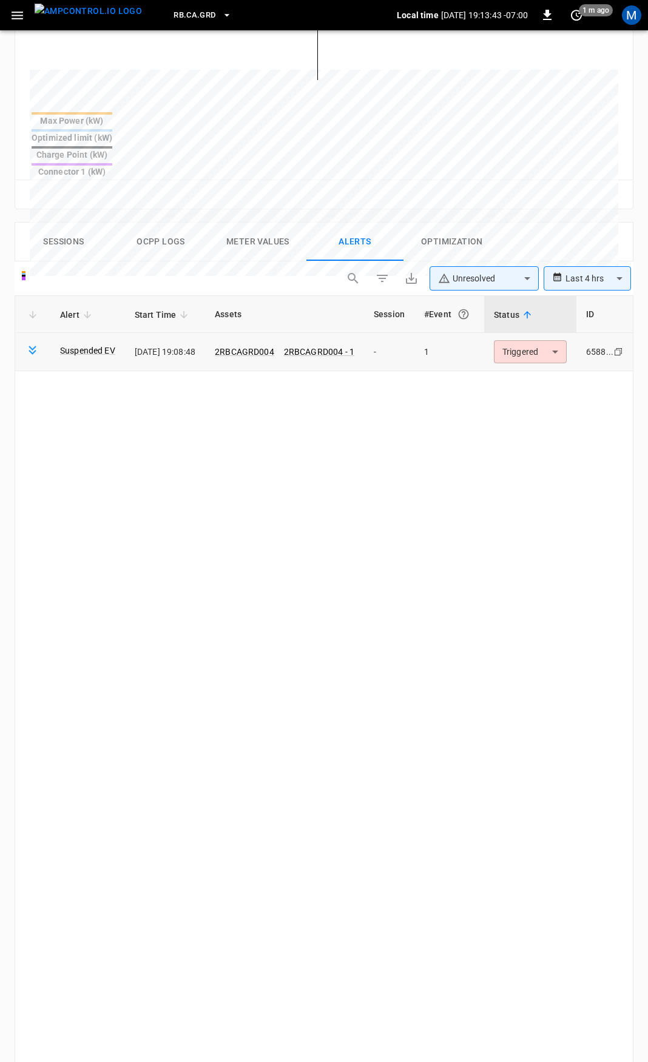
click at [530, 310] on body "**********" at bounding box center [324, 376] width 648 height 1785
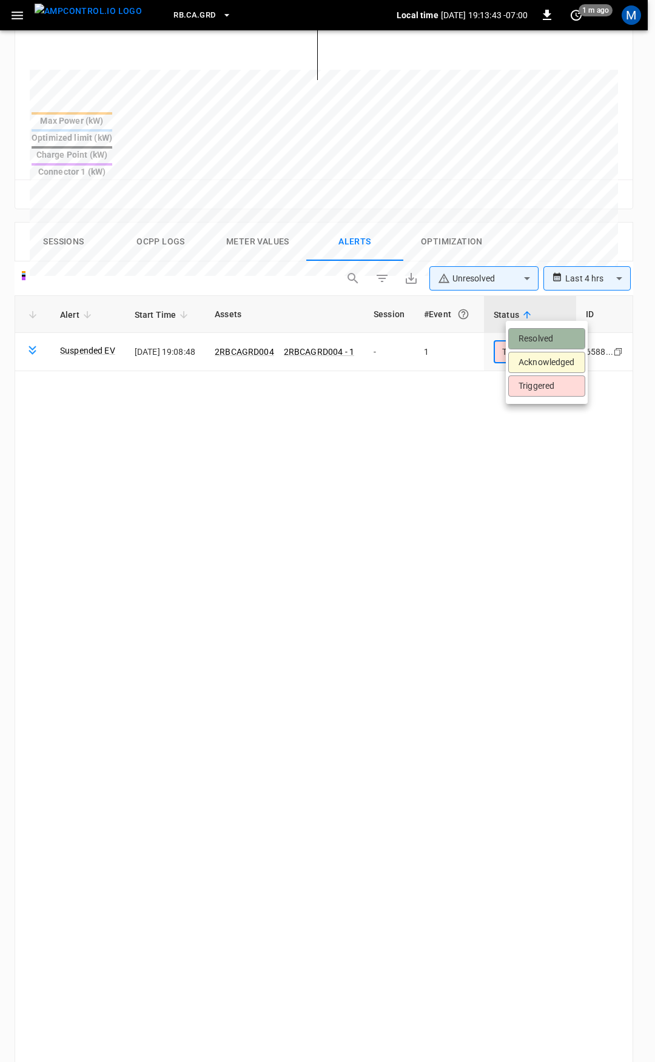
click at [540, 338] on li "Resolved" at bounding box center [546, 338] width 77 height 21
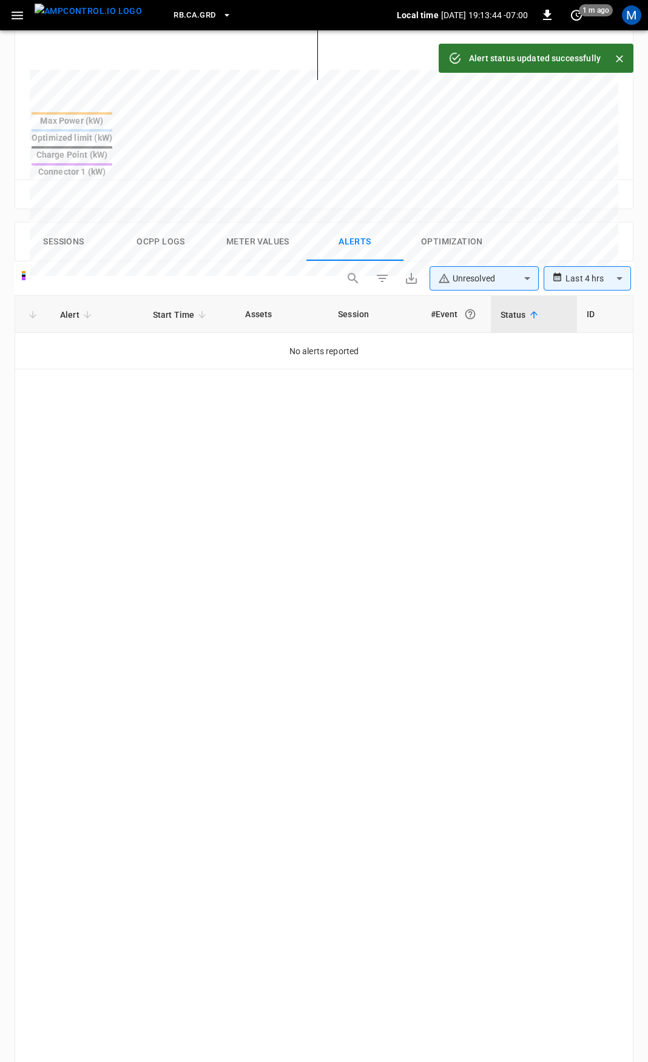
click at [10, 17] on icon "button" at bounding box center [17, 15] width 15 height 15
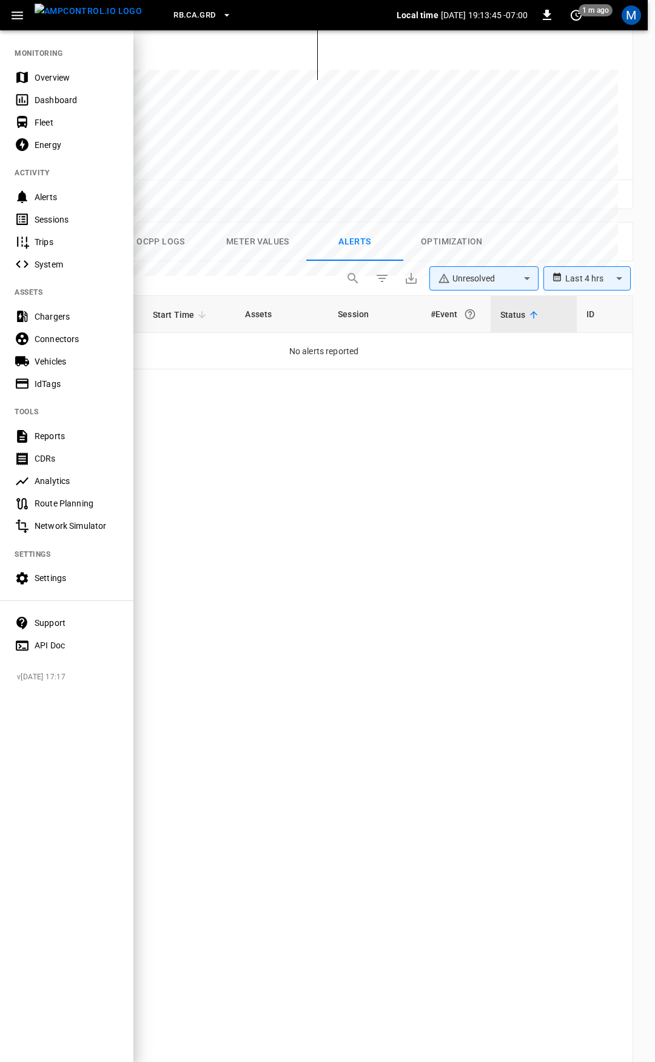
click at [60, 72] on div "Overview" at bounding box center [77, 78] width 84 height 12
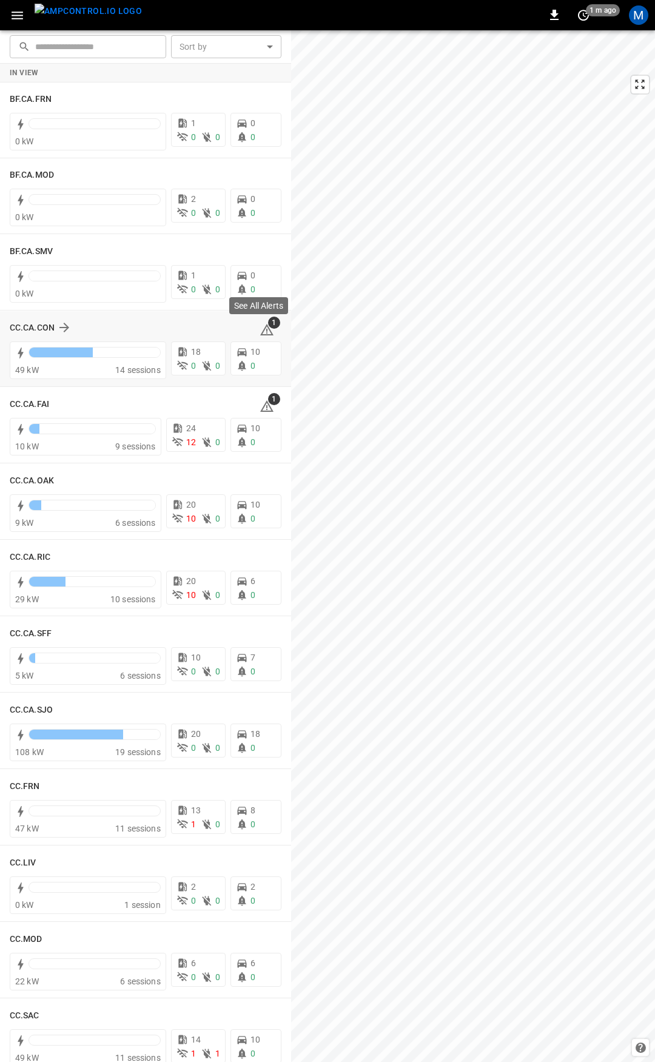
click at [266, 330] on icon at bounding box center [266, 331] width 1 height 5
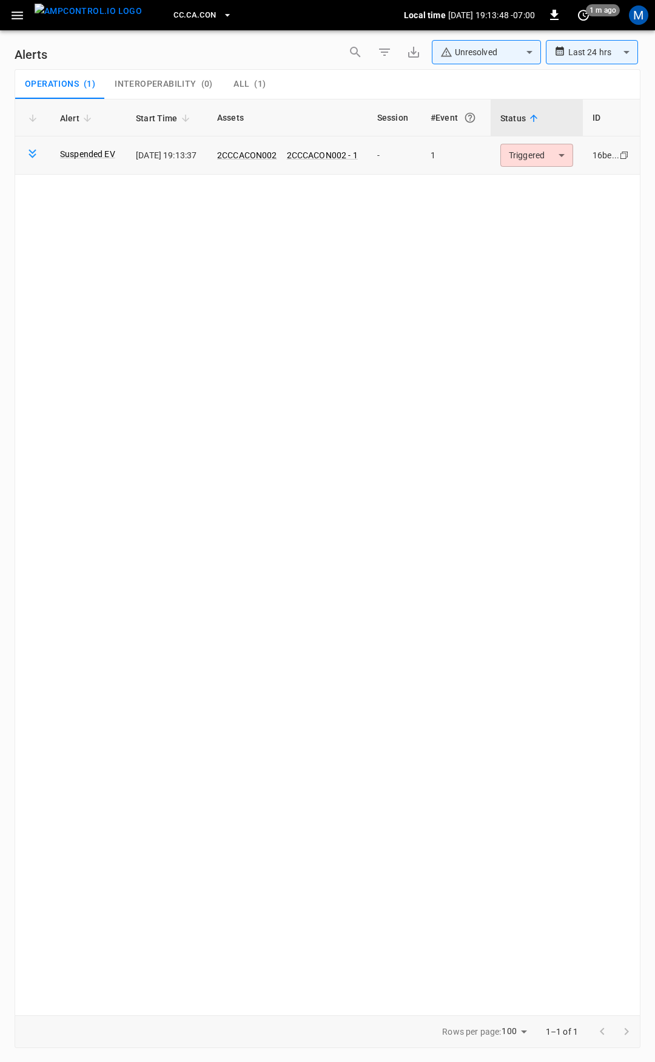
click at [550, 149] on body "**********" at bounding box center [327, 529] width 655 height 1058
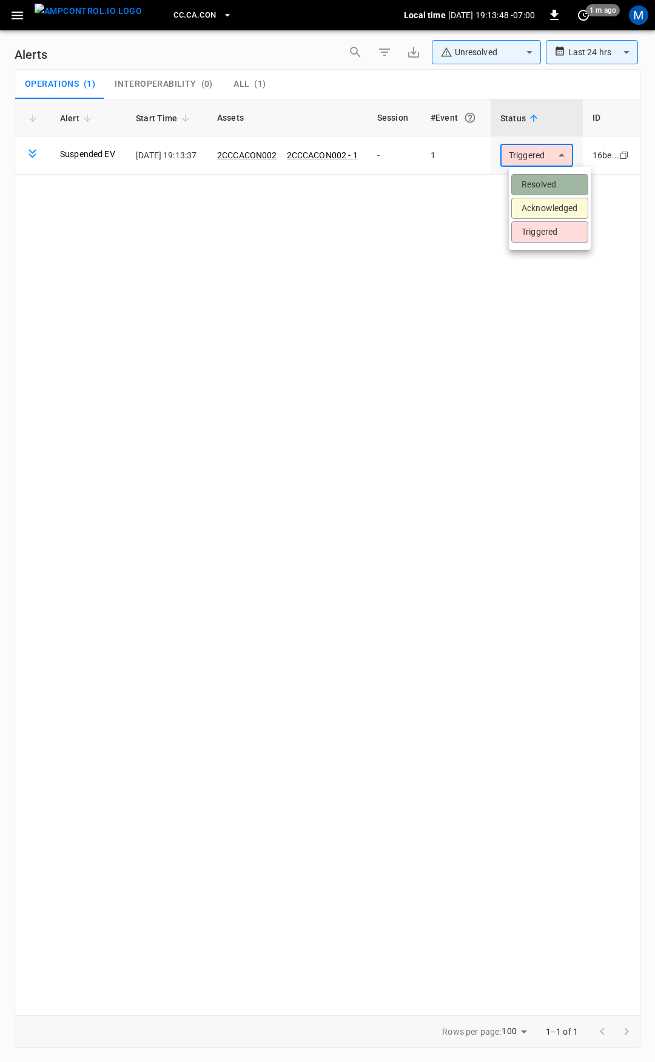
click at [553, 193] on li "Resolved" at bounding box center [549, 184] width 77 height 21
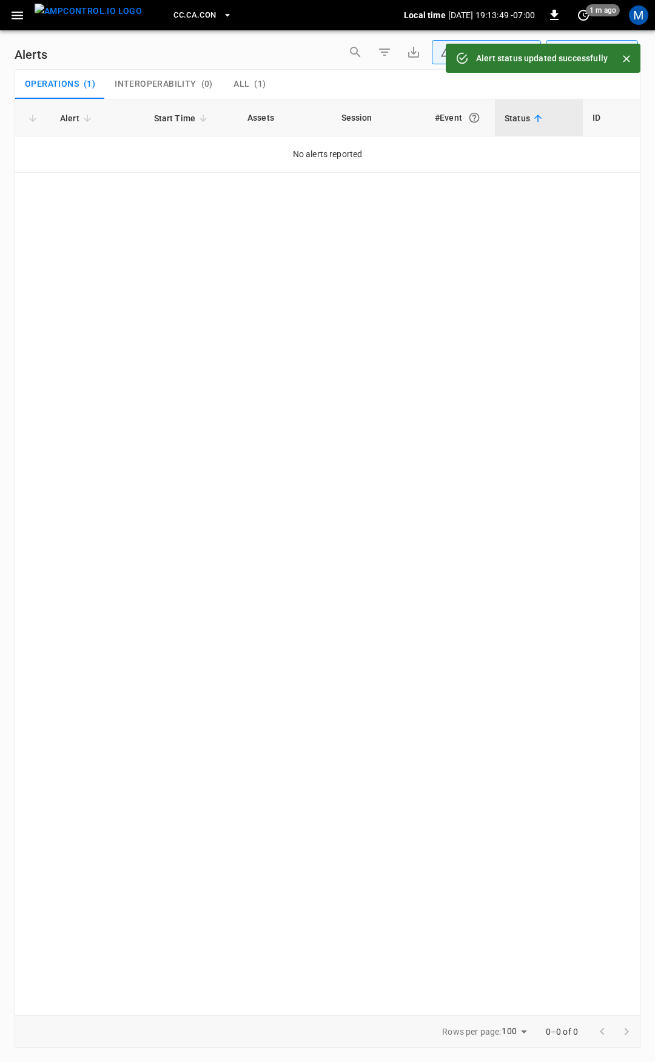
click at [5, 15] on button "button" at bounding box center [17, 15] width 25 height 22
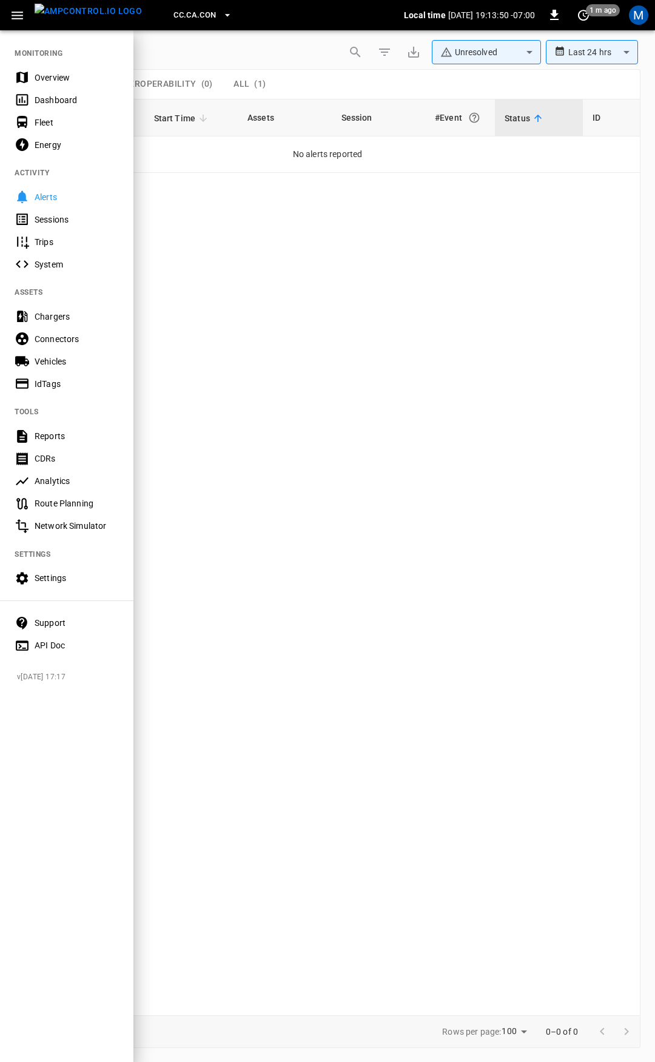
click at [54, 79] on div "Overview" at bounding box center [77, 78] width 84 height 12
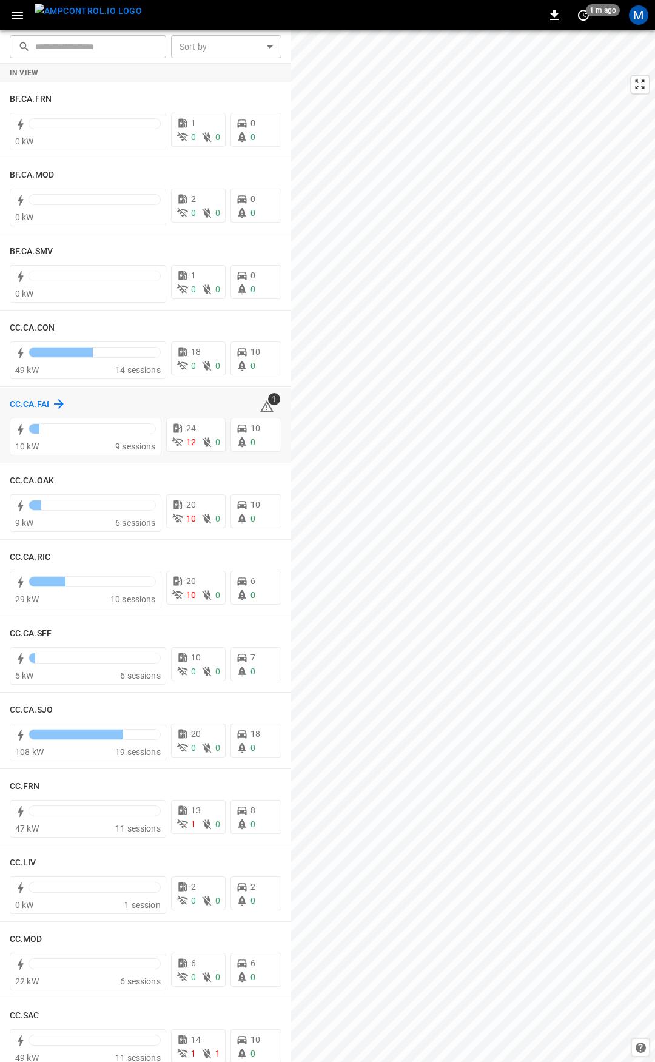
click at [28, 401] on h6 "CC.CA.FAI" at bounding box center [29, 404] width 39 height 13
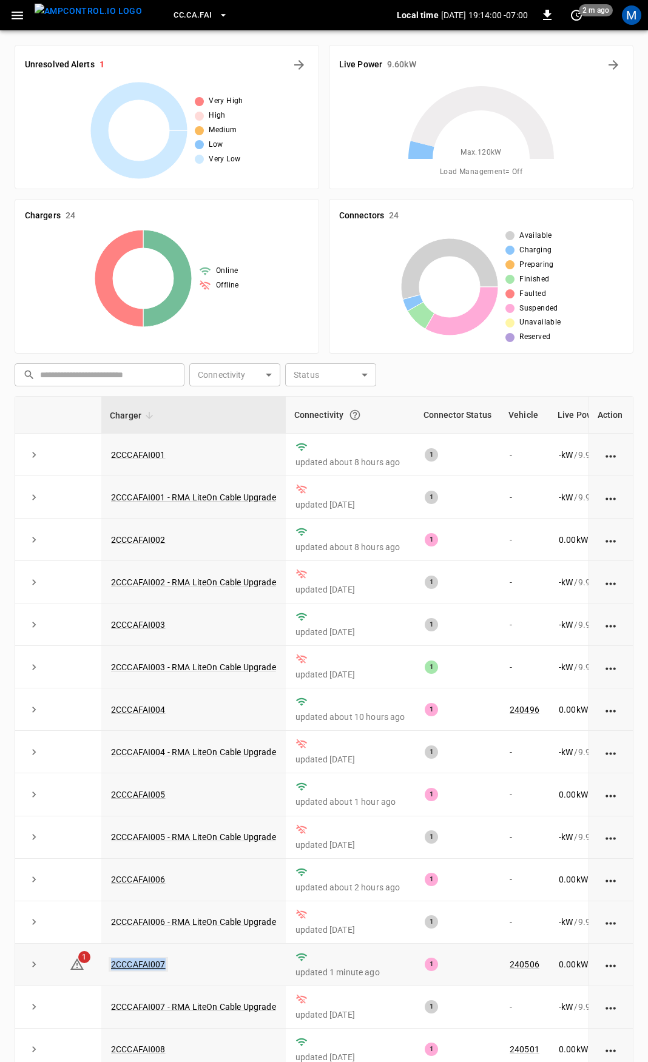
drag, startPoint x: 198, startPoint y: 975, endPoint x: 112, endPoint y: 978, distance: 86.2
click at [112, 978] on td "2CCCAFAI007" at bounding box center [193, 965] width 184 height 42
copy link "2CCCAFAI007"
drag, startPoint x: 130, startPoint y: 962, endPoint x: 137, endPoint y: 974, distance: 13.3
click at [132, 964] on td "2CCCAFAI007" at bounding box center [193, 965] width 184 height 42
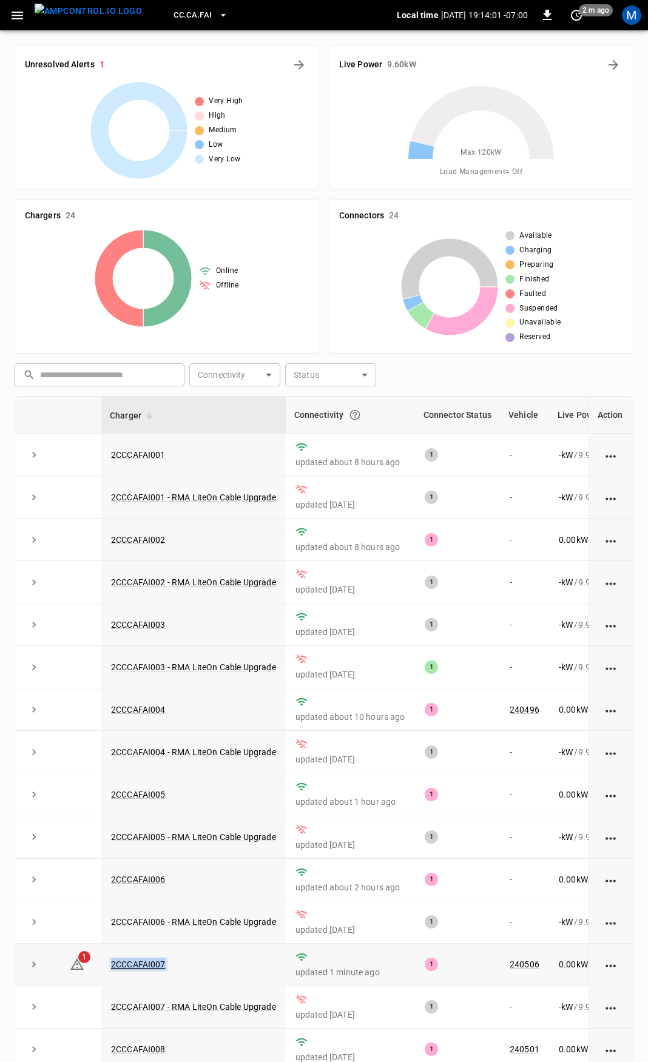
click at [137, 971] on link "2CCCAFAI007" at bounding box center [138, 964] width 59 height 15
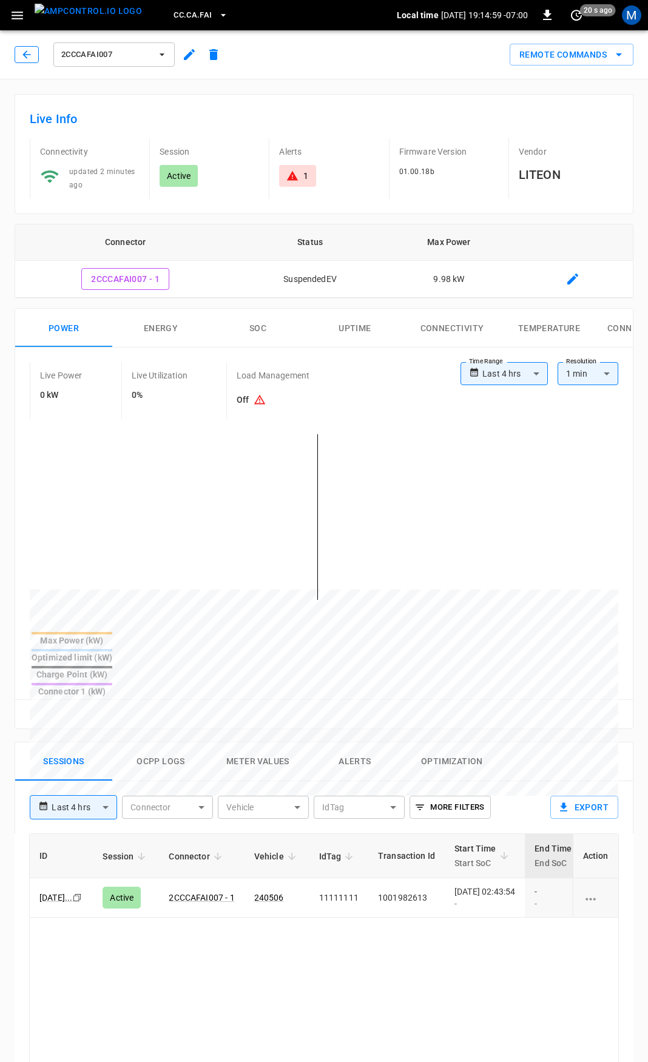
click at [24, 54] on icon "button" at bounding box center [26, 54] width 8 height 8
